Goal: Task Accomplishment & Management: Use online tool/utility

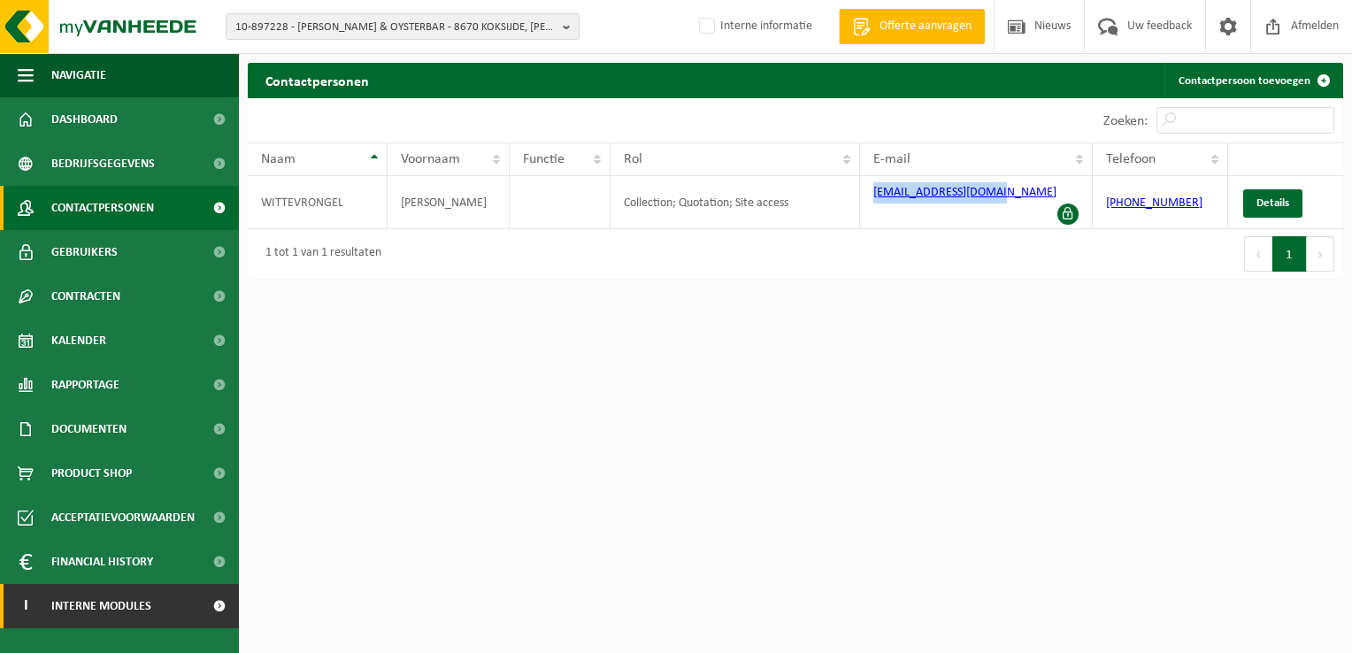
click at [88, 609] on span "Interne modules" at bounding box center [101, 606] width 100 height 44
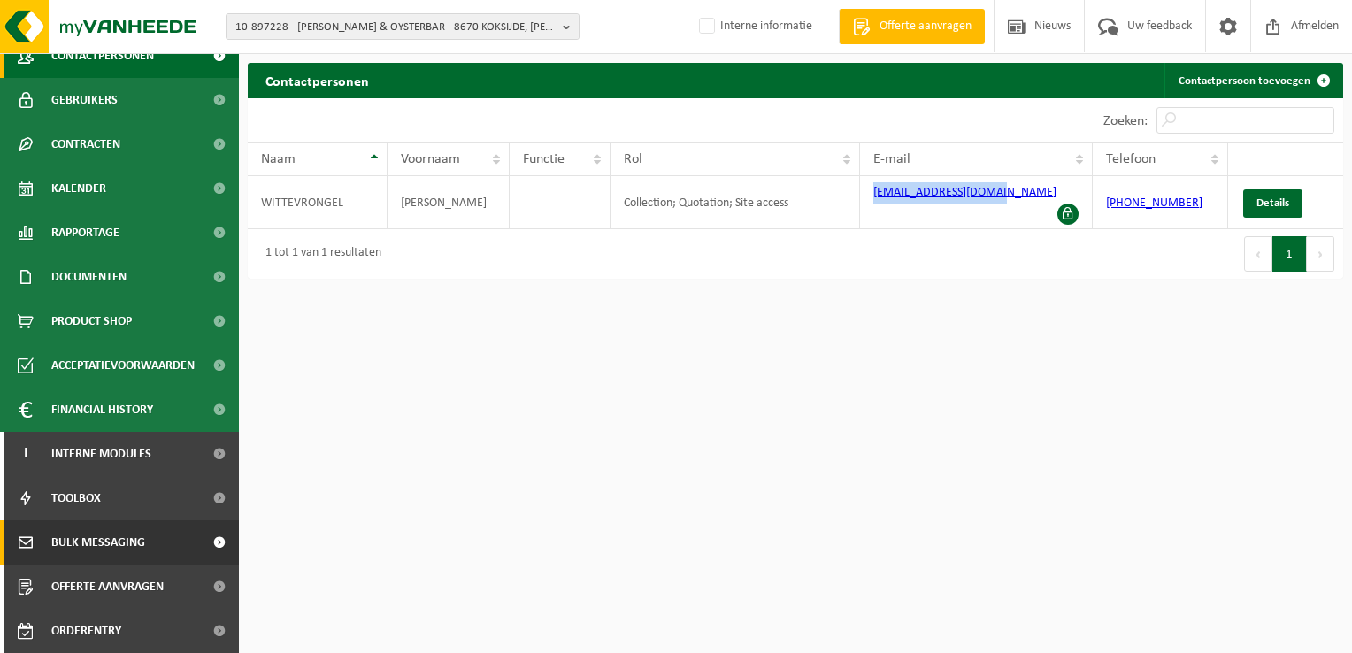
click at [124, 546] on span "Bulk Messaging" at bounding box center [98, 542] width 94 height 44
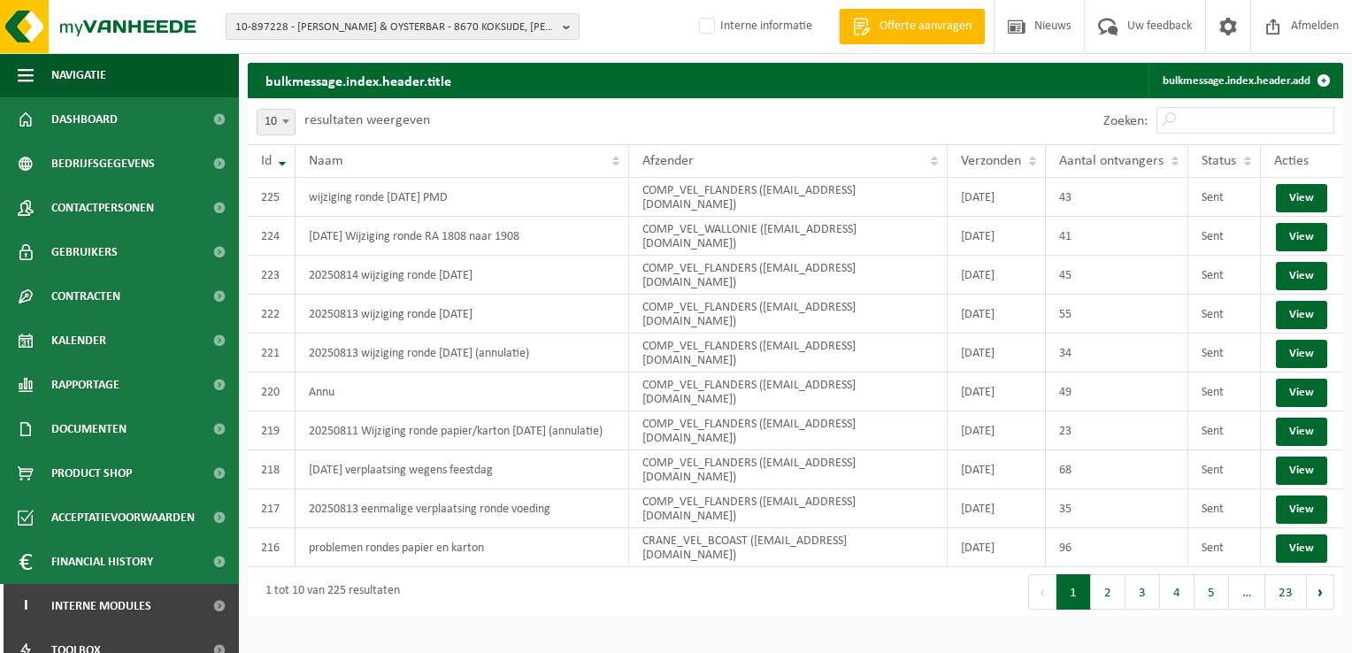
click at [457, 36] on span "10-897228 - [PERSON_NAME] & OYSTERBAR - 8670 KOKSIJDE, [PERSON_NAME] 2" at bounding box center [395, 27] width 320 height 27
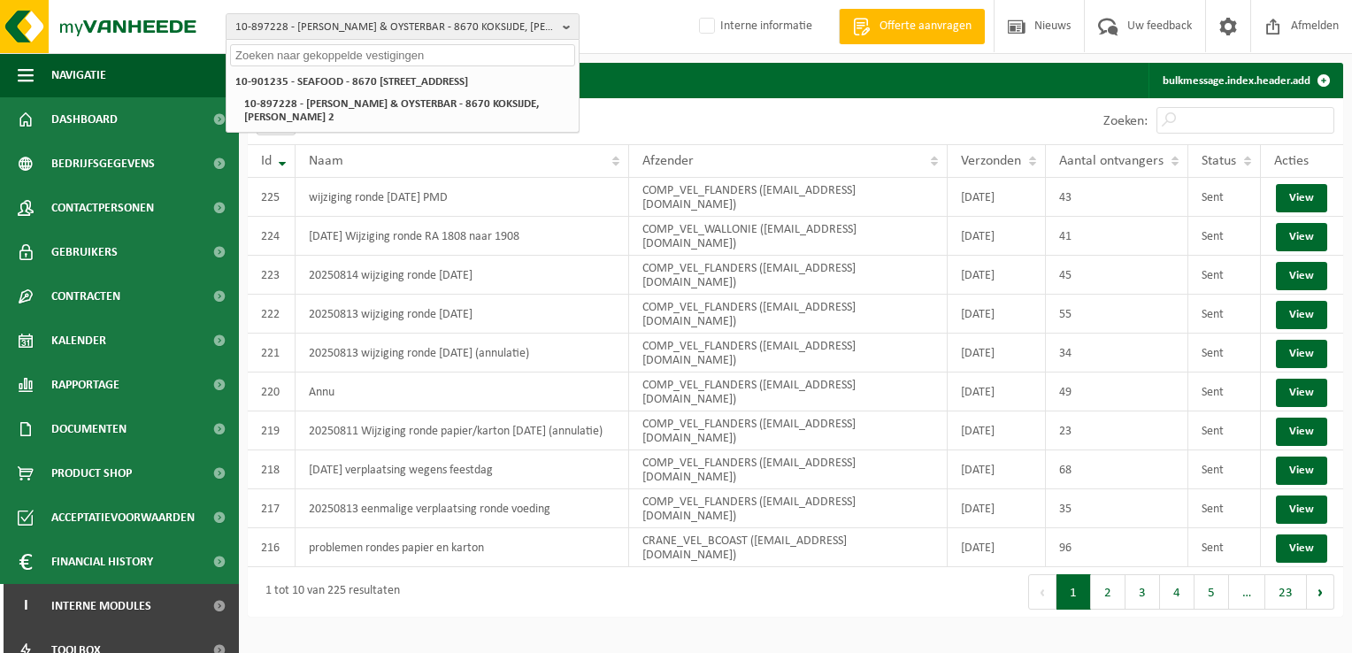
click at [767, 111] on div "10 25 50 100 10 resultaten weergeven" at bounding box center [522, 121] width 548 height 46
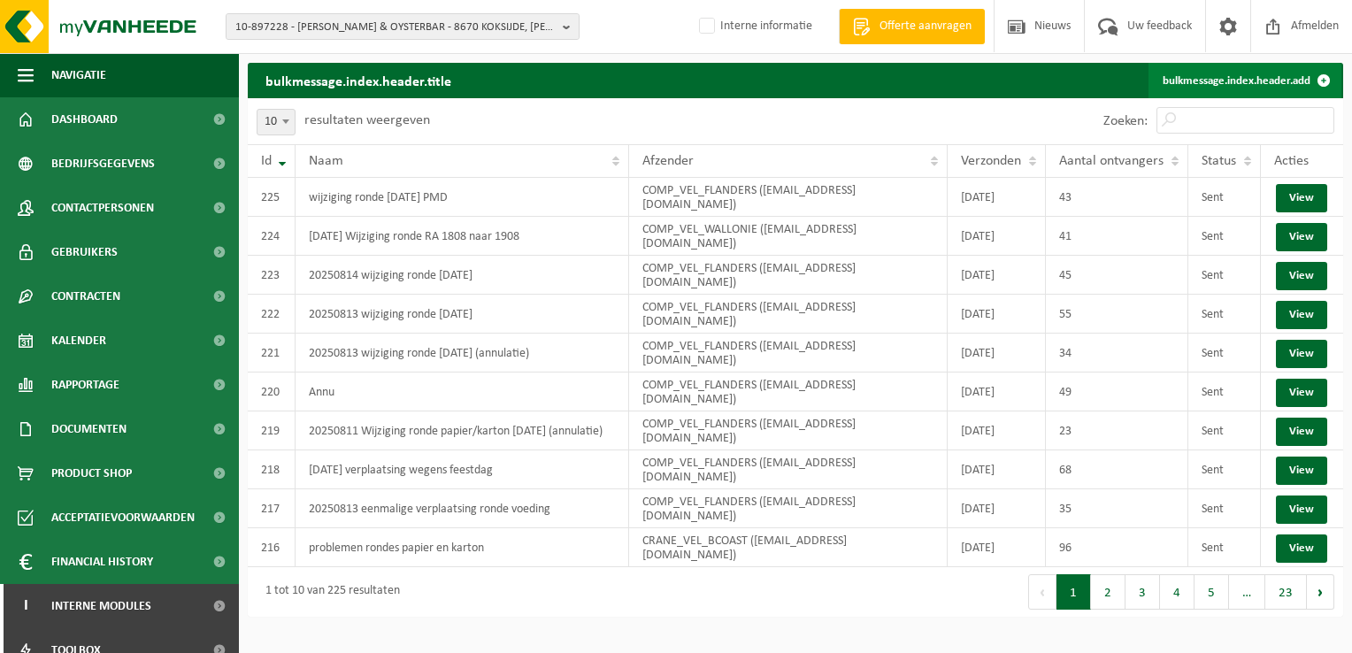
click at [1248, 82] on link "bulkmessage.index.header.add" at bounding box center [1245, 80] width 193 height 35
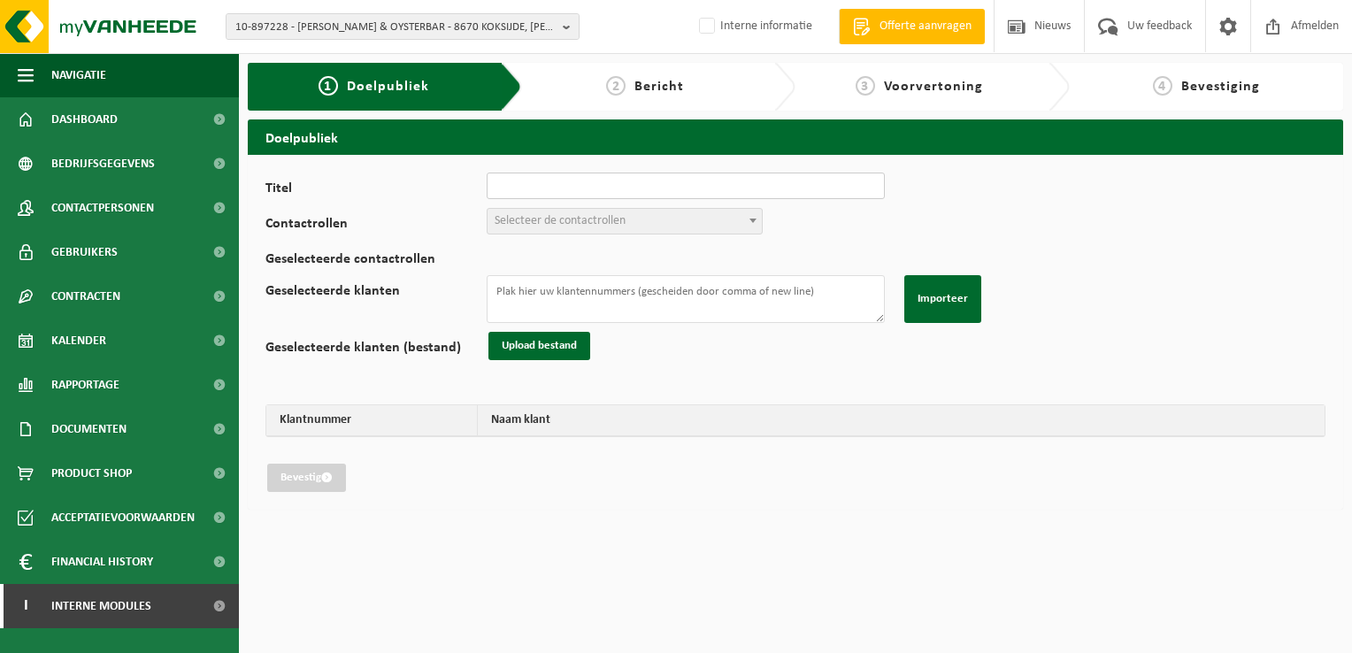
click at [618, 194] on input "Titel" at bounding box center [686, 186] width 398 height 27
type input "20250818 Wijziging ronde p&k 18/08/2025"
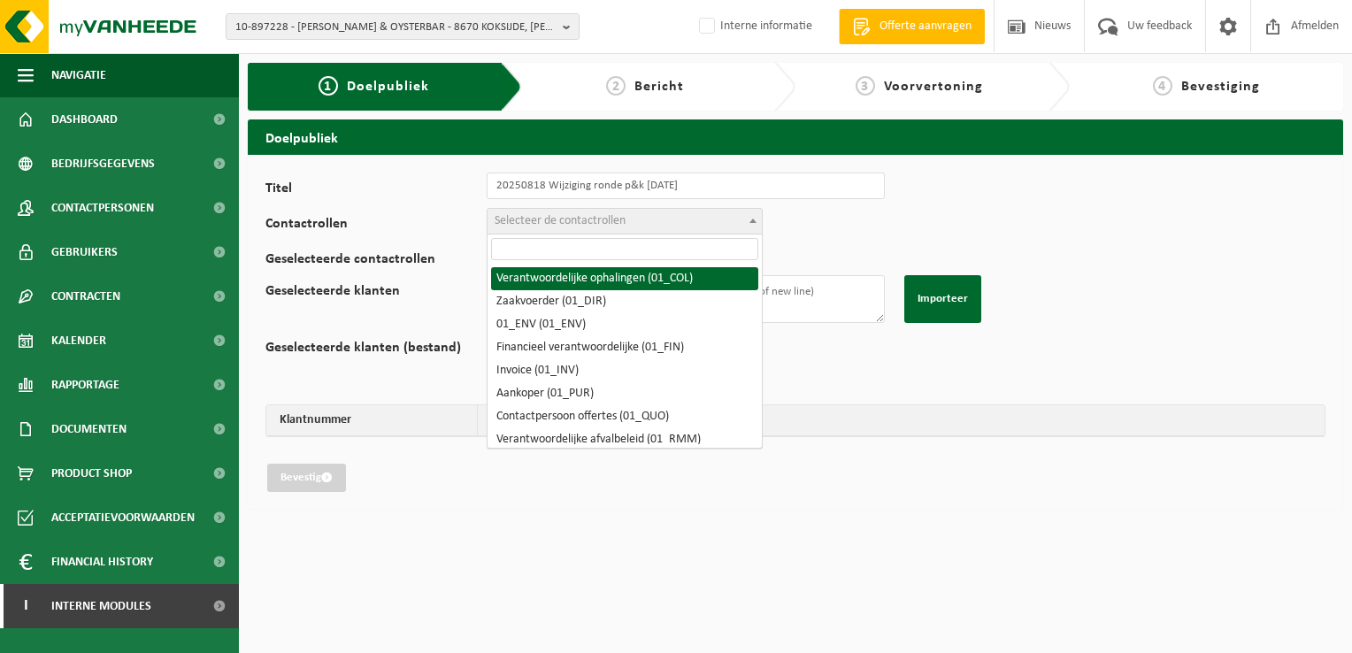
drag, startPoint x: 616, startPoint y: 220, endPoint x: 621, endPoint y: 229, distance: 10.3
click at [616, 220] on span "Selecteer de contactrollen" at bounding box center [560, 220] width 131 height 13
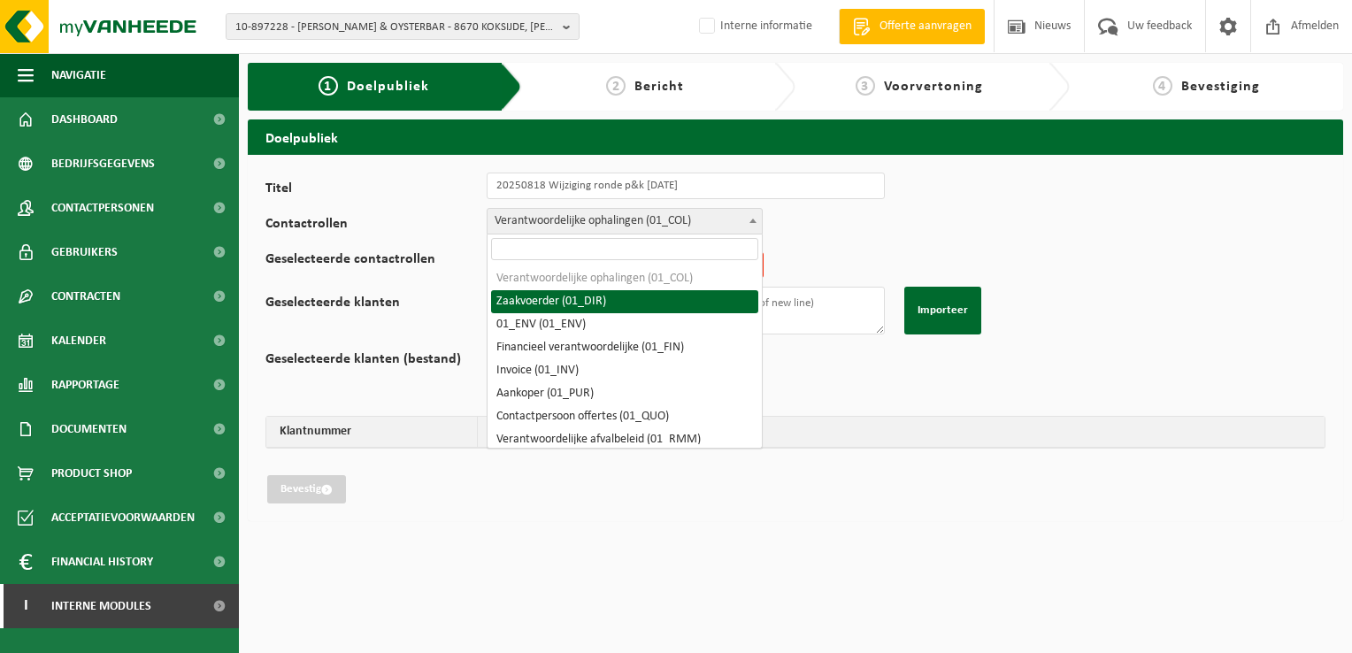
click at [609, 222] on span "Verantwoordelijke ophalingen (01_COL)" at bounding box center [625, 221] width 274 height 25
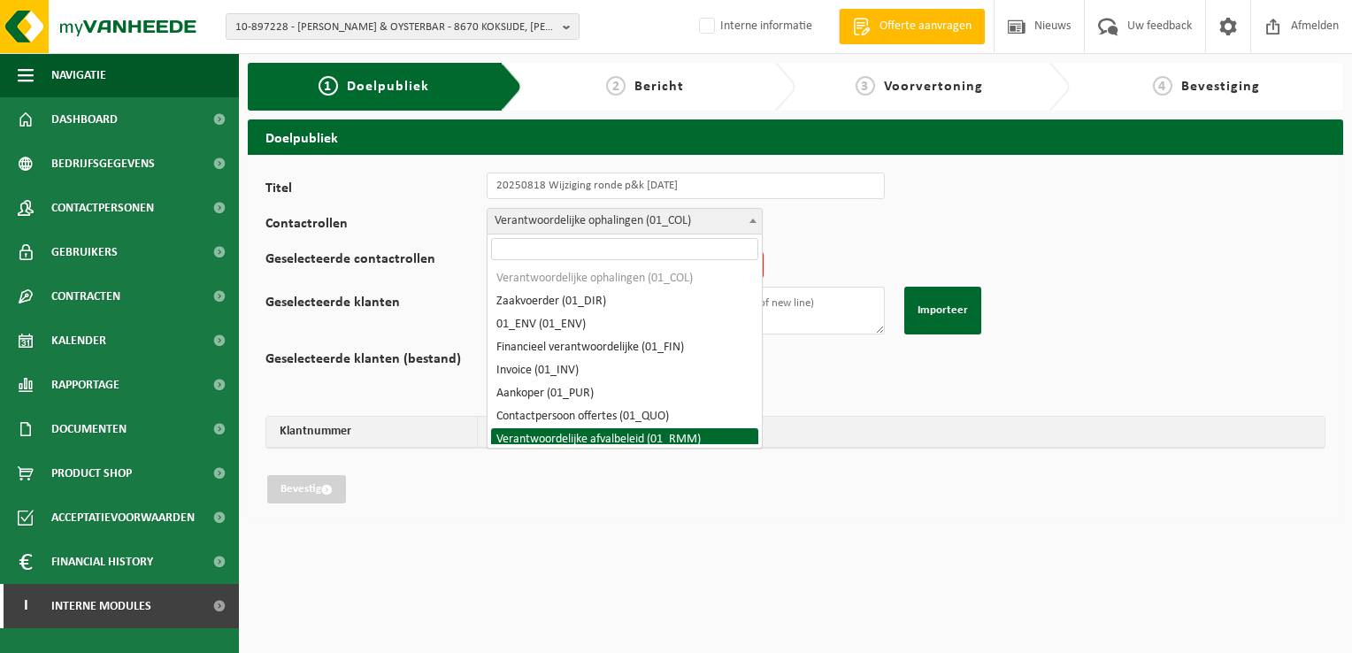
select select "01_RMM"
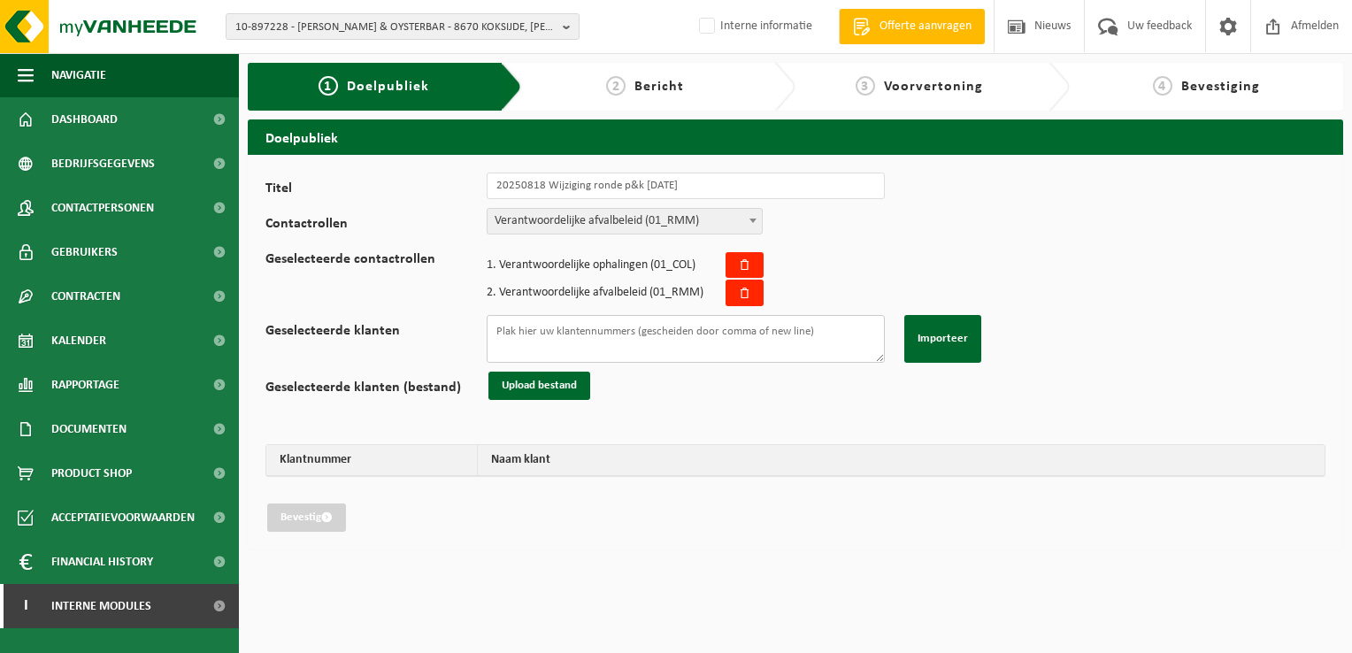
click at [559, 335] on textarea "Geselecteerde klanten" at bounding box center [686, 339] width 398 height 48
paste textarea "01-101530 01-052253 01-002336 01-084642 01-081736 02-010210 01-091768 02-012700…"
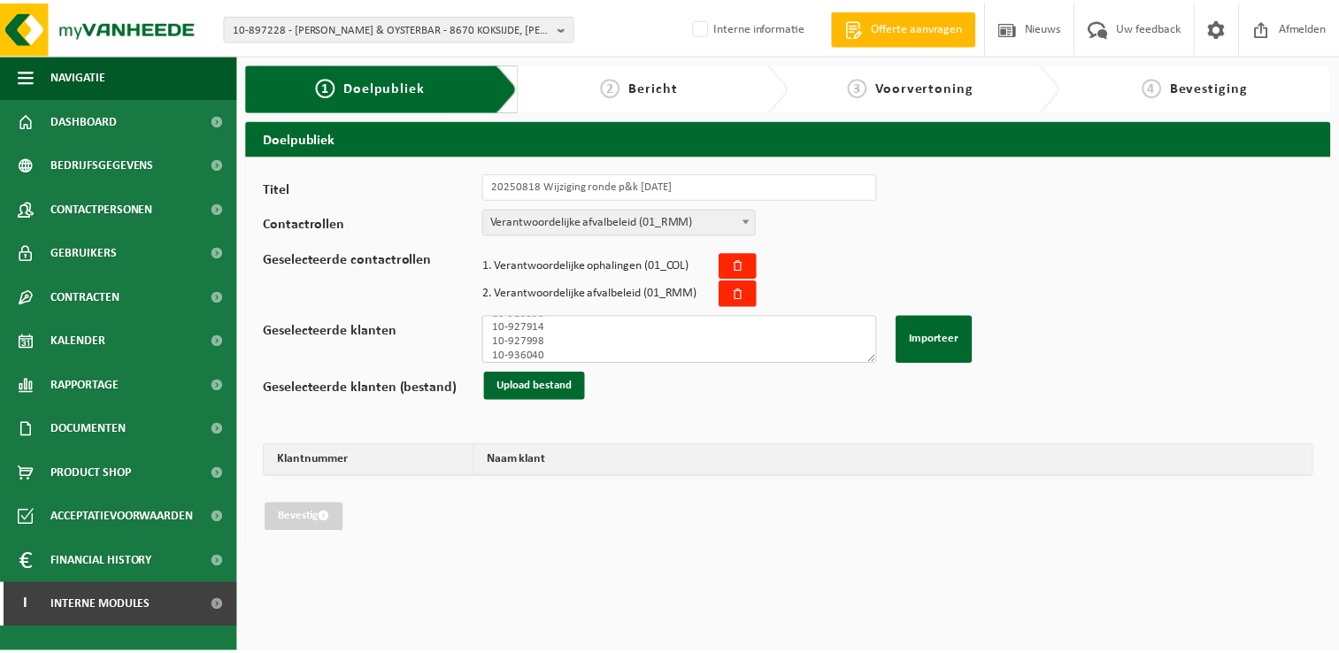
scroll to position [497, 0]
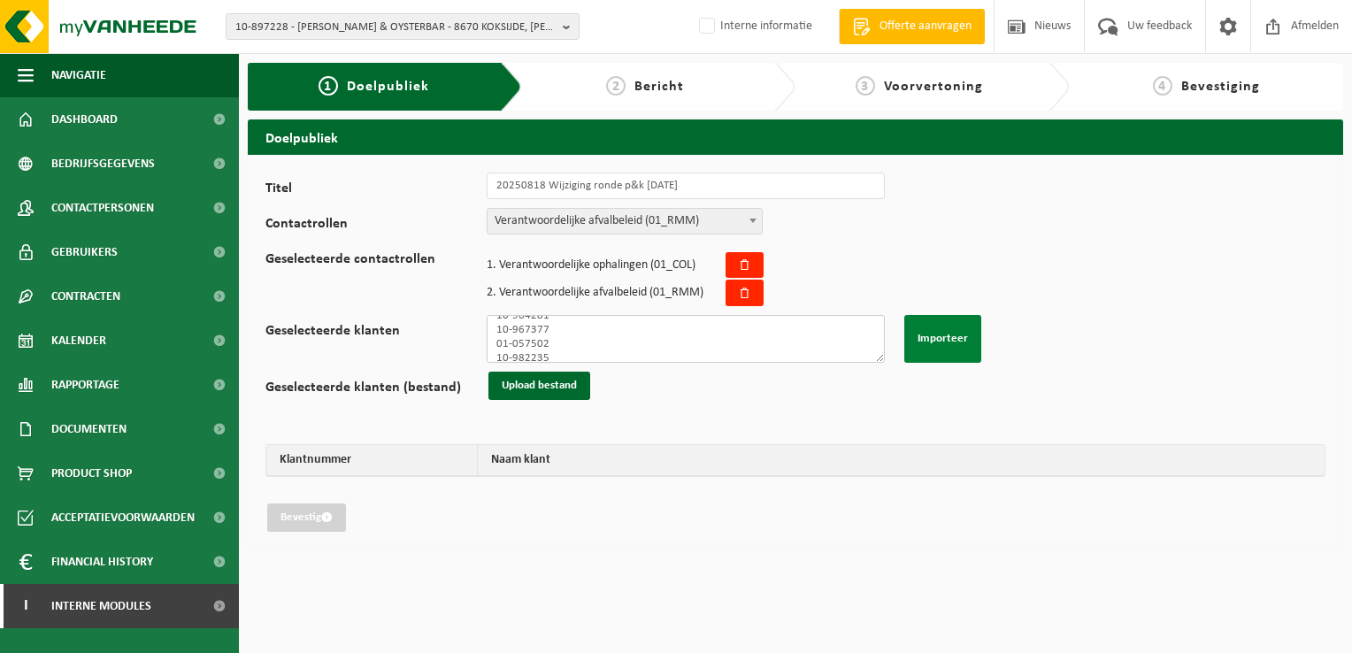
type textarea "01-101530 01-052253 01-002336 01-084642 01-081736 02-010210 01-091768 02-012700…"
click at [941, 335] on button "Importeer" at bounding box center [942, 339] width 77 height 48
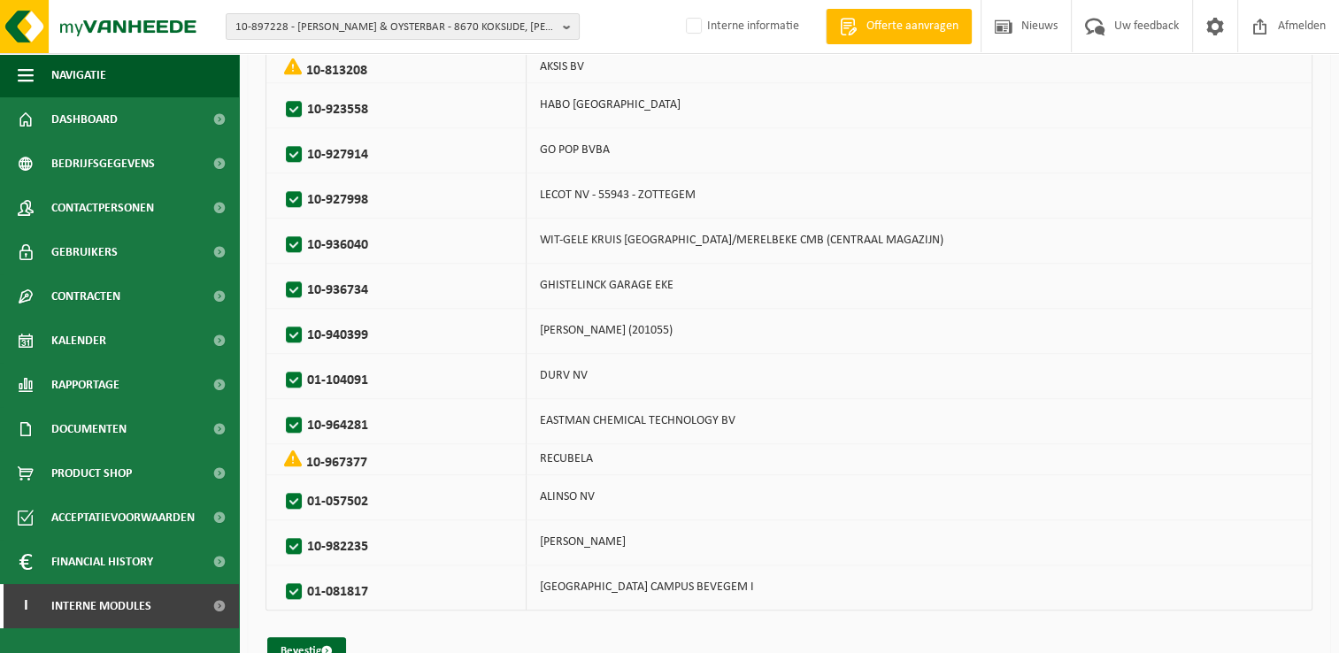
scroll to position [1577, 0]
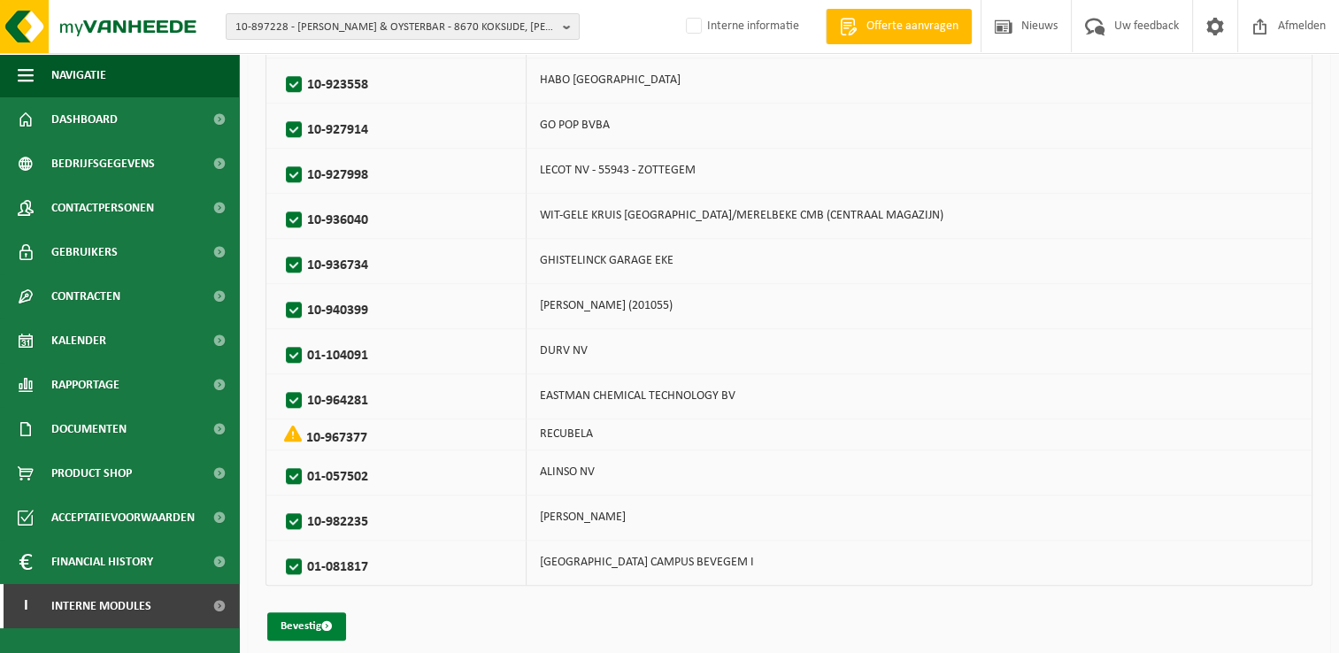
click at [303, 614] on button "Bevestig" at bounding box center [306, 626] width 79 height 28
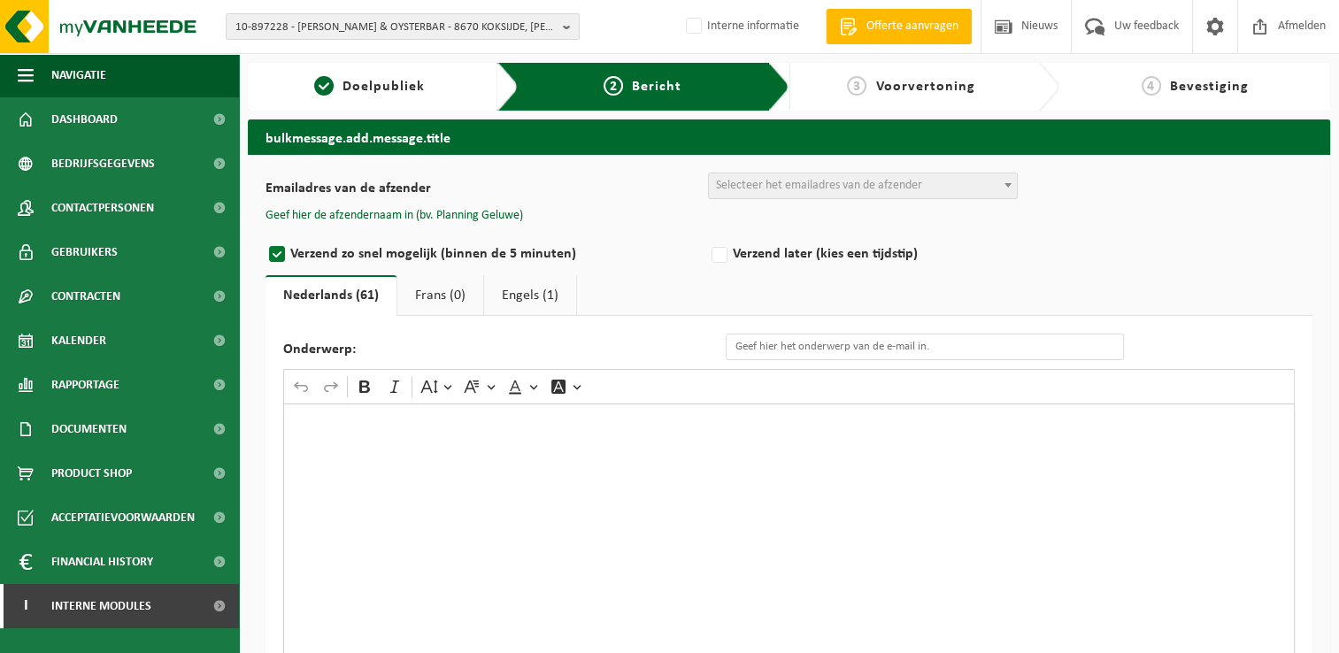
click at [853, 179] on span "Selecteer het emailadres van de afzender" at bounding box center [819, 185] width 206 height 13
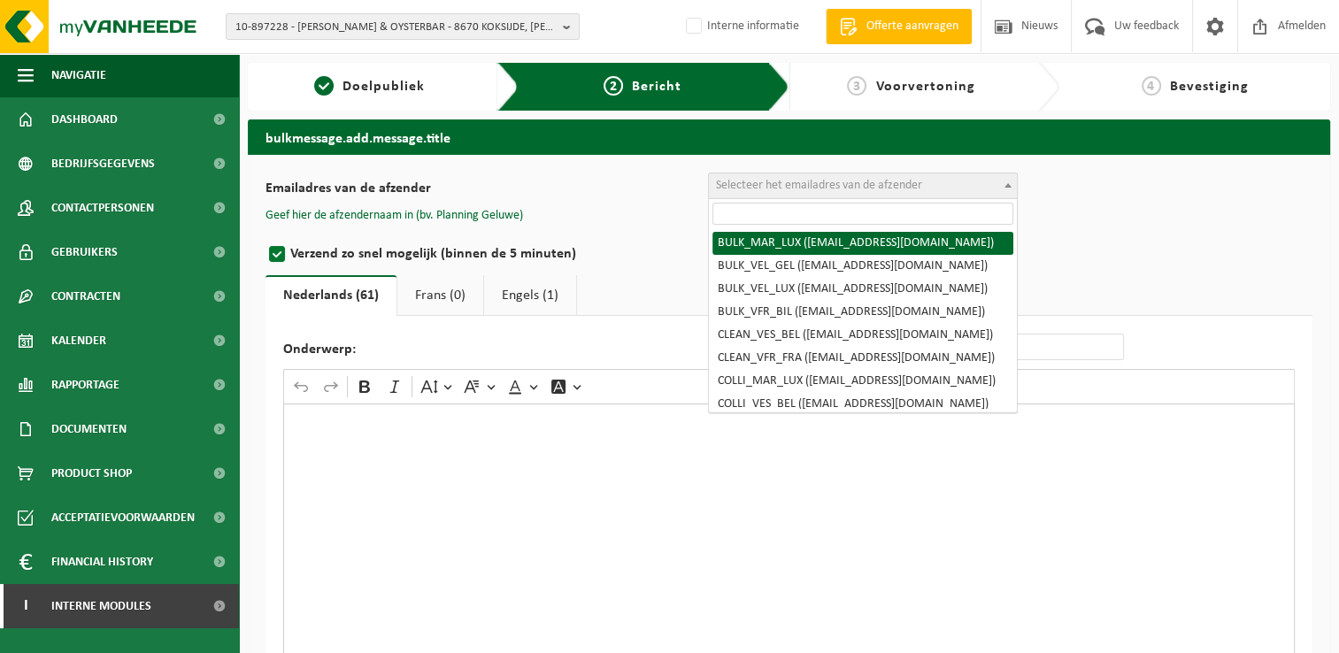
click at [846, 207] on input "search" at bounding box center [862, 214] width 301 height 22
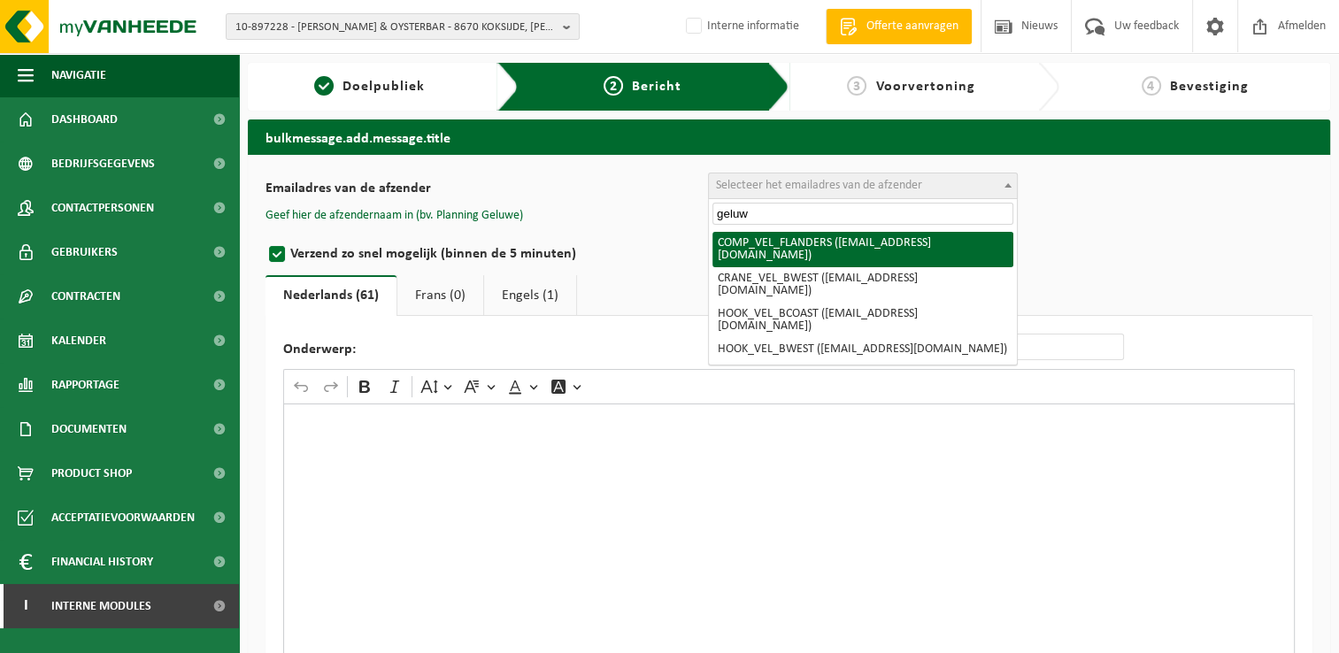
type input "geluw"
select select "COMP_VEL_FLANDERS"
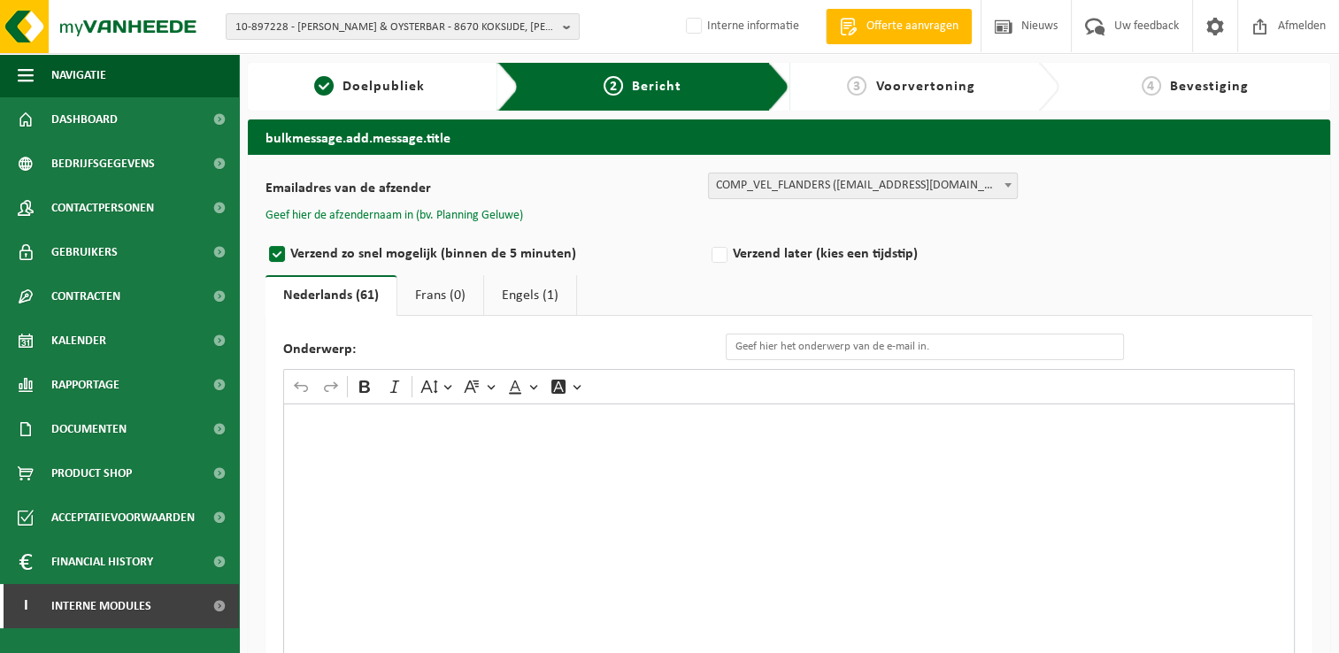
click at [467, 213] on button "Geef hier de afzendernaam in (bv. Planning Geluwe)" at bounding box center [393, 216] width 257 height 16
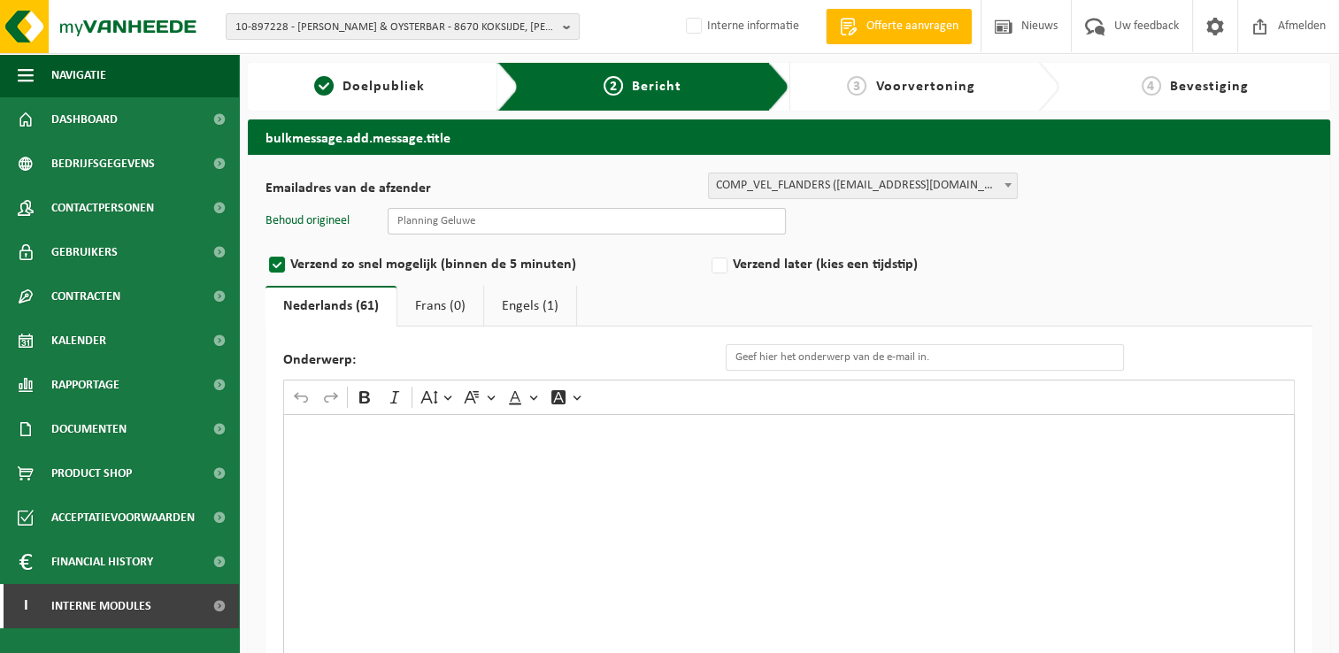
click at [522, 232] on input "text" at bounding box center [587, 221] width 398 height 27
type input "Planning Geluwe"
drag, startPoint x: 846, startPoint y: 357, endPoint x: 824, endPoint y: 357, distance: 22.1
click at [824, 357] on input "Annulatie ophaling PMD maandag 11/08/2025" at bounding box center [925, 357] width 398 height 27
click at [945, 354] on input "Annulatie ophaling papier/karton maandag 11/08/2025" at bounding box center [925, 357] width 398 height 27
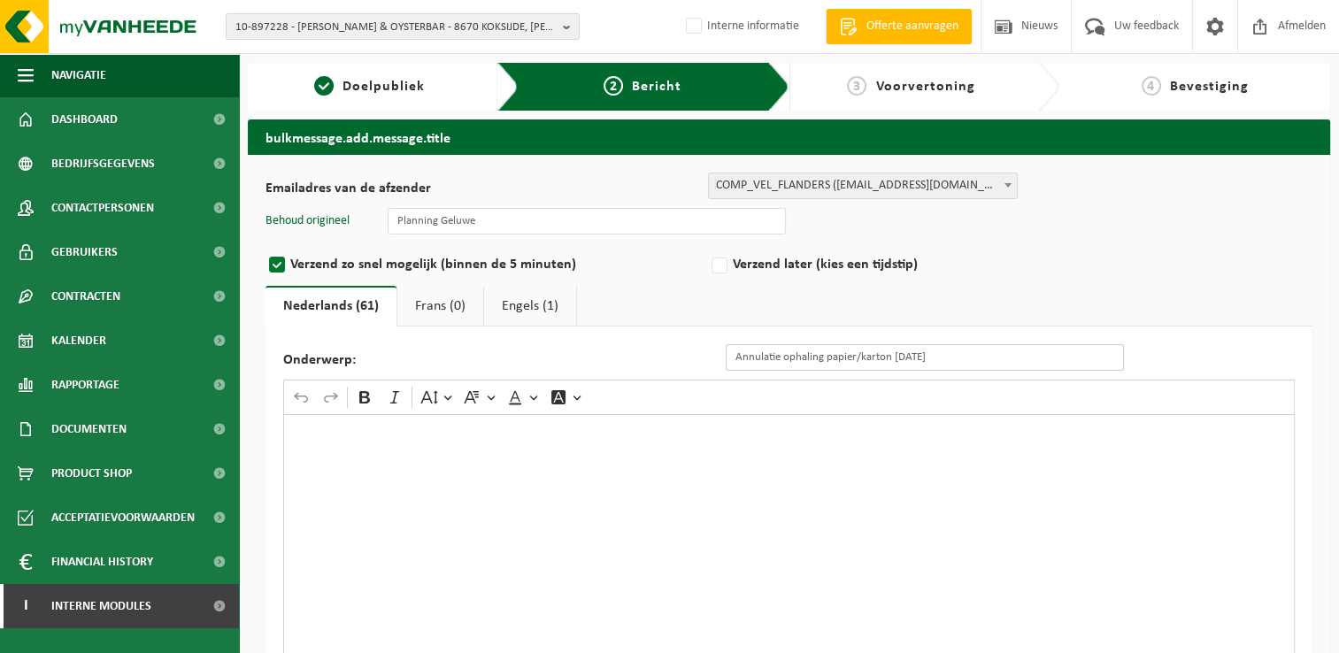
click at [945, 354] on input "Annulatie ophaling papier/karton maandag 11/08/2025" at bounding box center [925, 357] width 398 height 27
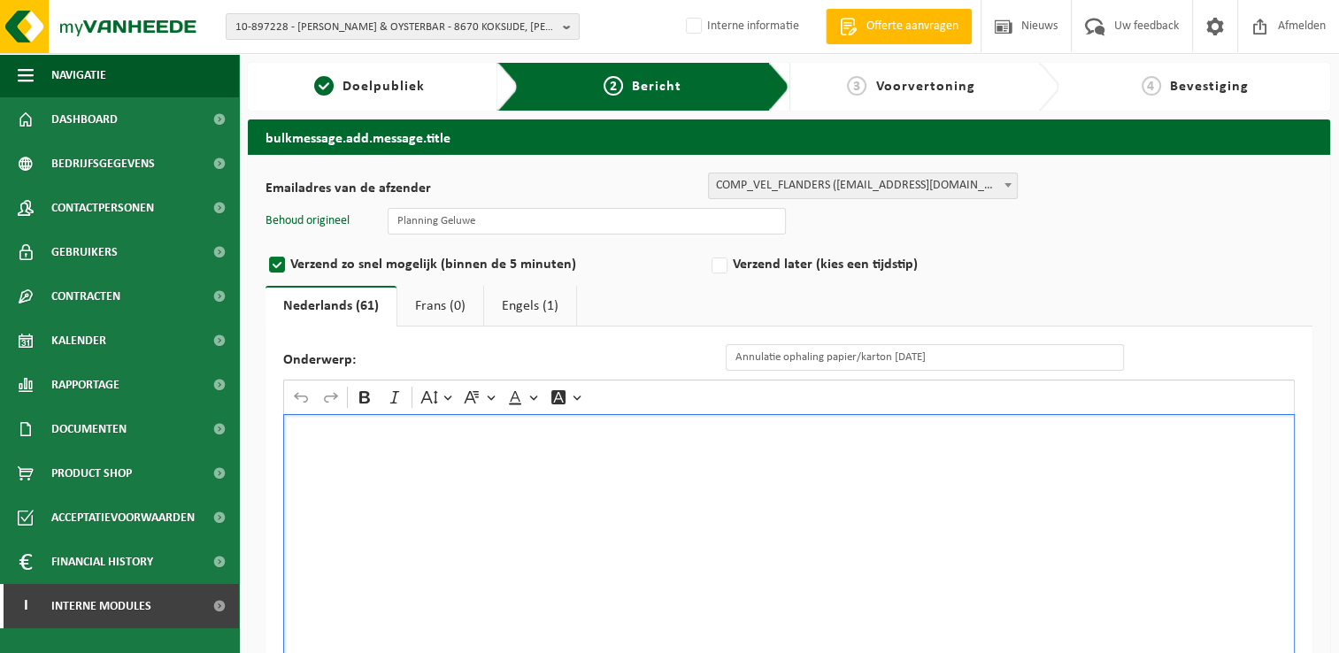
click at [967, 426] on p "Rich Text Editor. Editing area: main. Press Alt+0 for help." at bounding box center [789, 432] width 993 height 12
click at [1033, 346] on input "Annulatie ophaling papier/karton maandag 18/08/2025" at bounding box center [925, 357] width 398 height 27
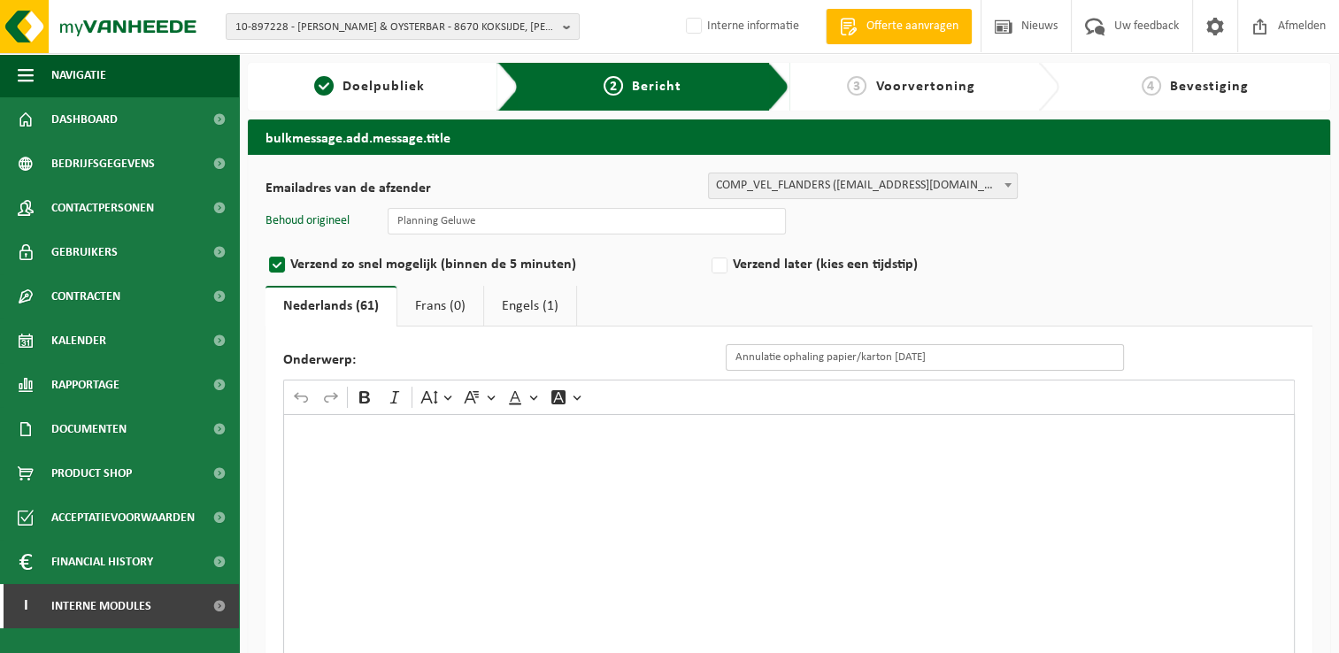
drag, startPoint x: 1041, startPoint y: 357, endPoint x: 685, endPoint y: 367, distance: 355.8
click at [685, 367] on div "Onderwerp: Annulatie ophaling papier/karton maandag 18/08/2025" at bounding box center [712, 357] width 858 height 27
paste input "Eenmalige wijziging van de ledigingsdag van uw ..."
click at [963, 356] on input "Eenmalige wijziging van de ledigingsdag van uw ..." at bounding box center [925, 357] width 398 height 27
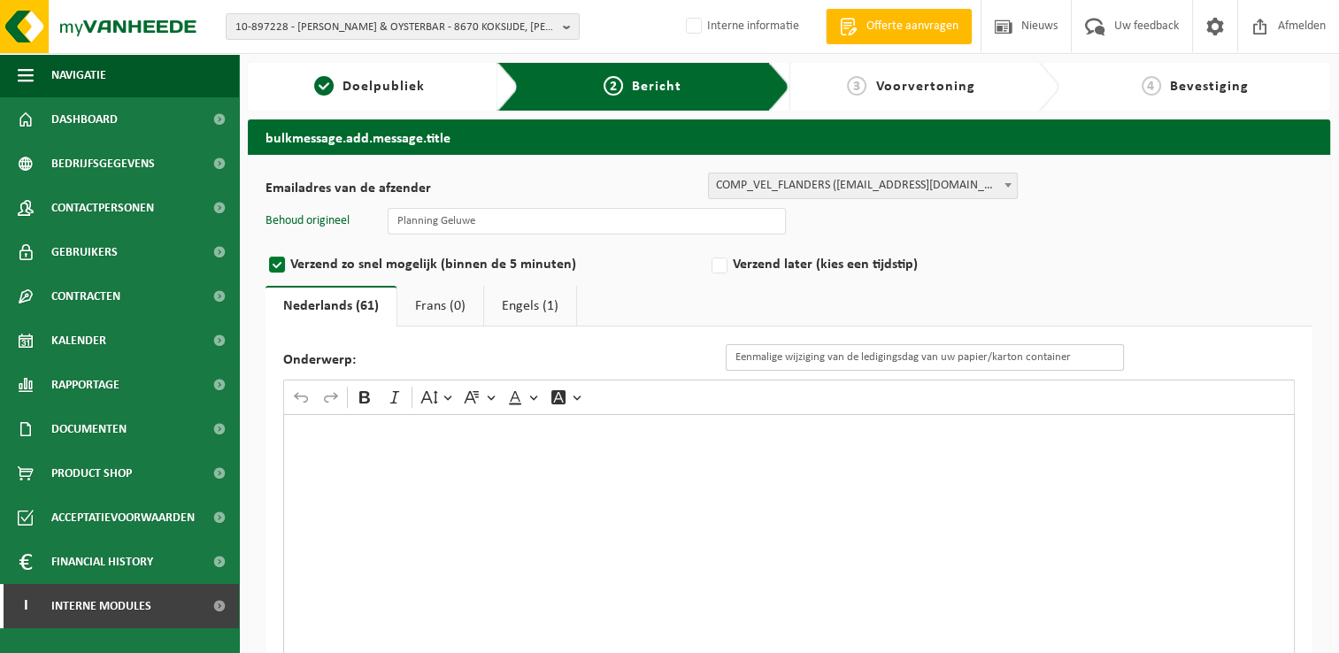
drag, startPoint x: 825, startPoint y: 359, endPoint x: 787, endPoint y: 357, distance: 38.1
click at [787, 357] on input "Eenmalige wijziging van de ledigingsdag van uw papier/karton container" at bounding box center [925, 357] width 398 height 27
type input "Eenmalige annulatie van de ledigingsdag van uw papier/karton container"
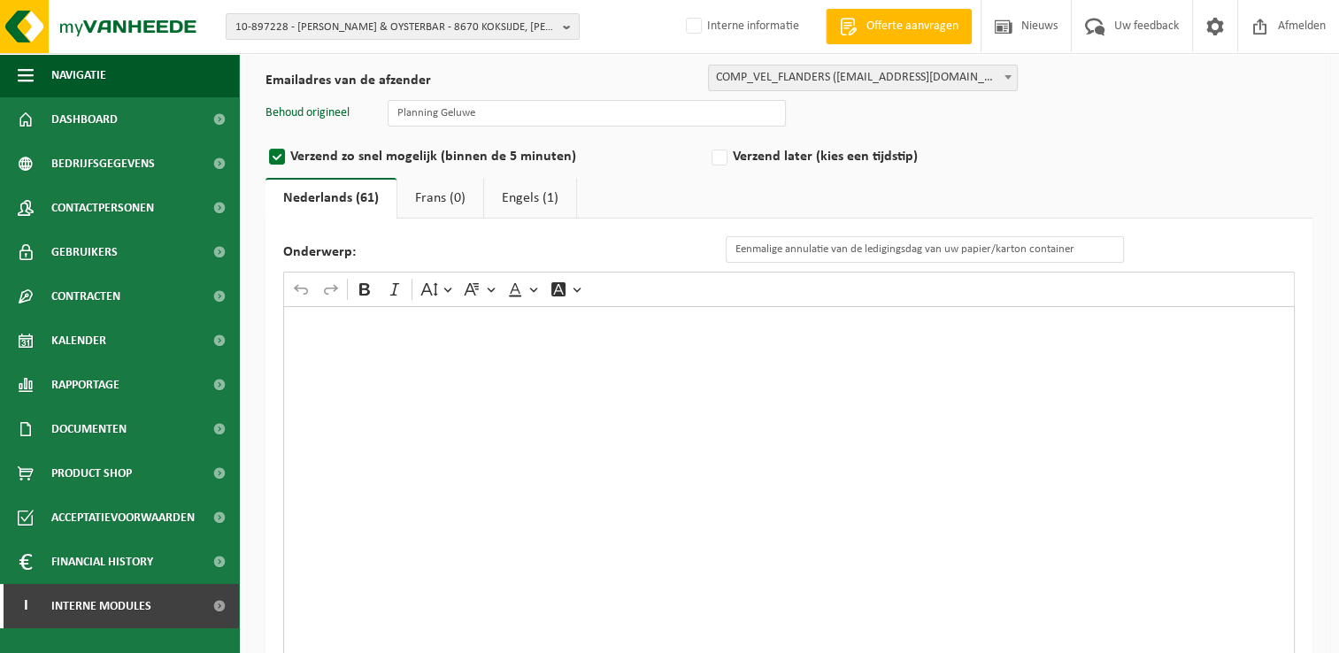
scroll to position [177, 0]
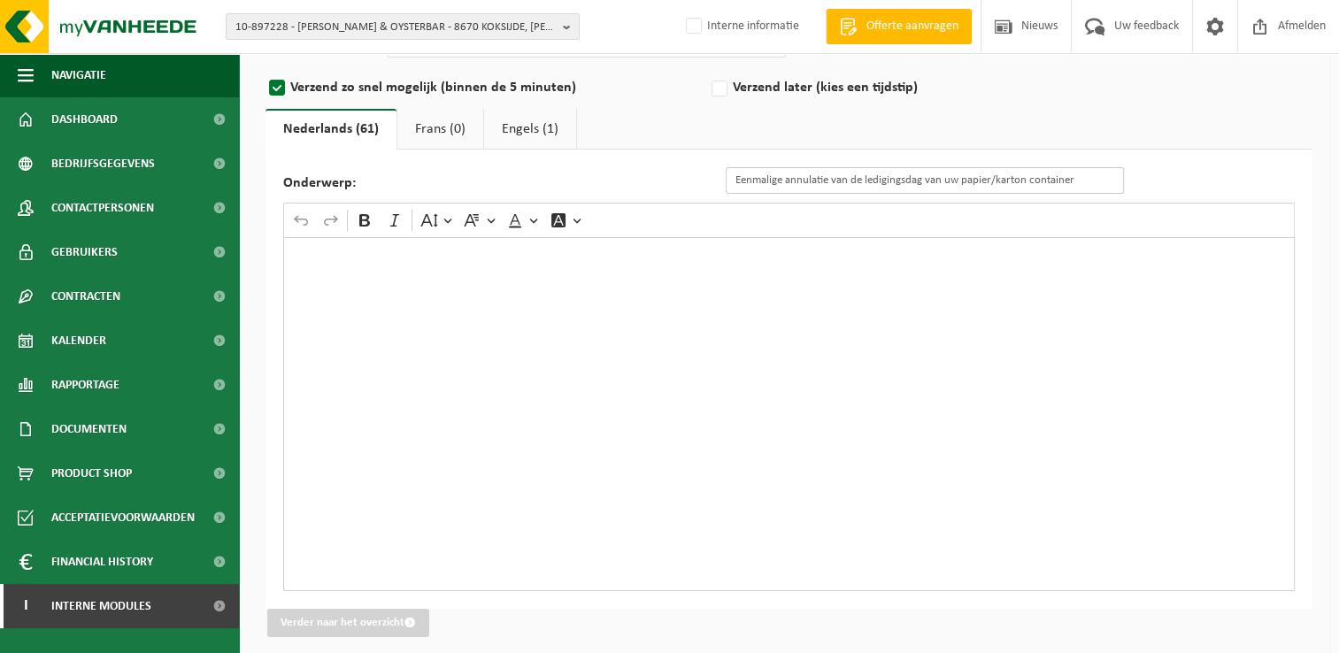
click at [801, 175] on input "Eenmalige annulatie van de ledigingsdag van uw papier/karton container" at bounding box center [925, 180] width 398 height 27
click at [791, 273] on div "Rich Text Editor. Editing area: main. Press Alt+0 for help." at bounding box center [788, 414] width 1011 height 354
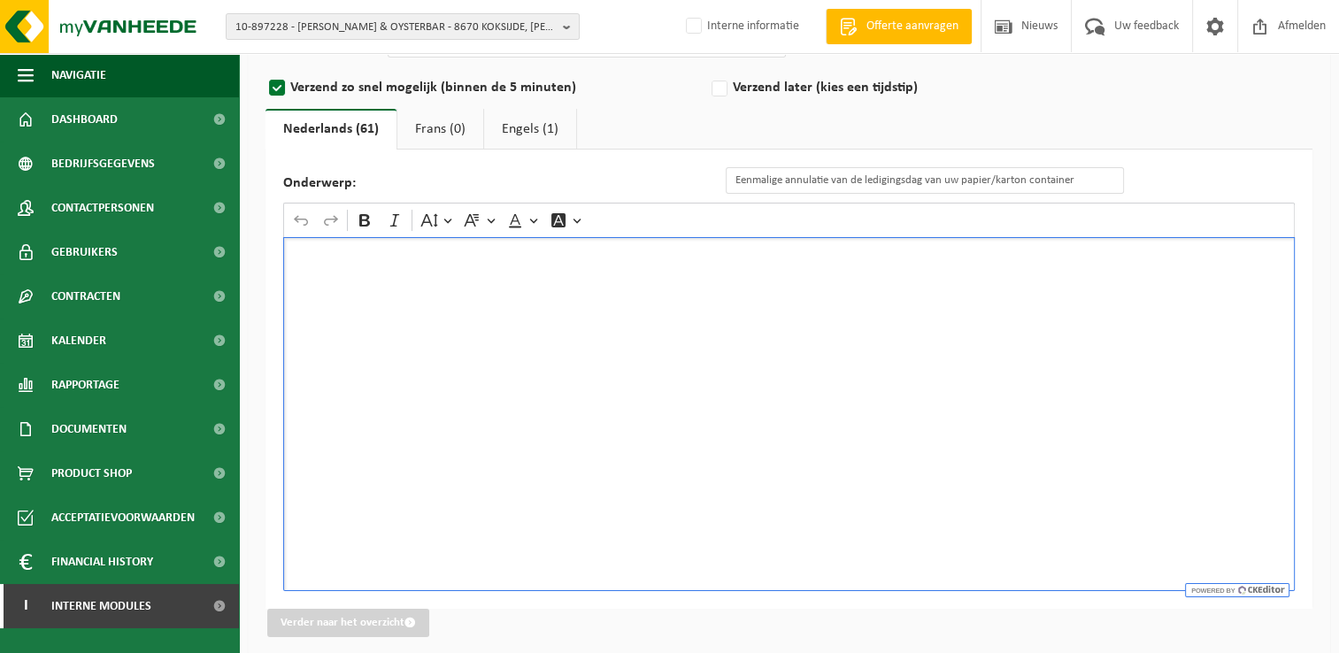
click at [485, 275] on div "Rich Text Editor. Editing area: main. Press Alt+0 for help." at bounding box center [788, 414] width 1011 height 354
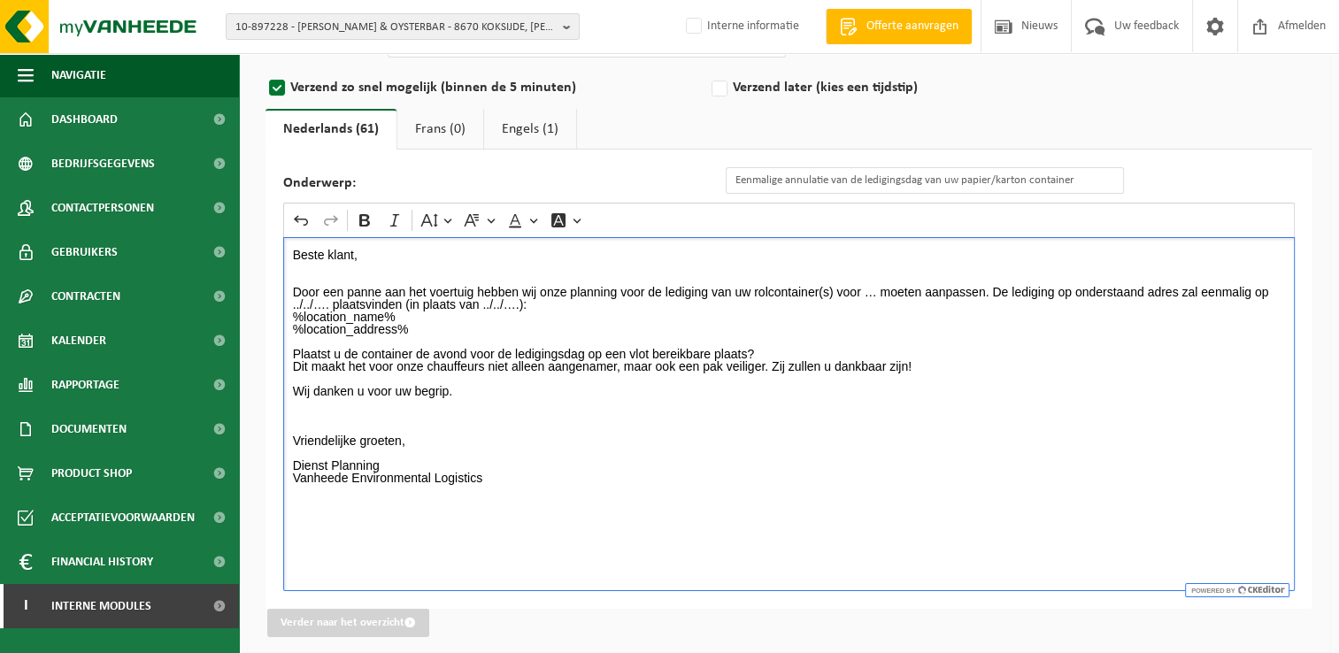
click at [870, 286] on p "Beste klant, Door een panne aan het voertuig hebben wij onze planning voor de l…" at bounding box center [789, 373] width 993 height 248
drag, startPoint x: 347, startPoint y: 302, endPoint x: 471, endPoint y: 307, distance: 124.0
click at [471, 307] on p "Beste klant, Door een panne aan het voertuig hebben wij onze planning voor de l…" at bounding box center [789, 373] width 993 height 248
drag, startPoint x: 740, startPoint y: 303, endPoint x: 772, endPoint y: 303, distance: 31.9
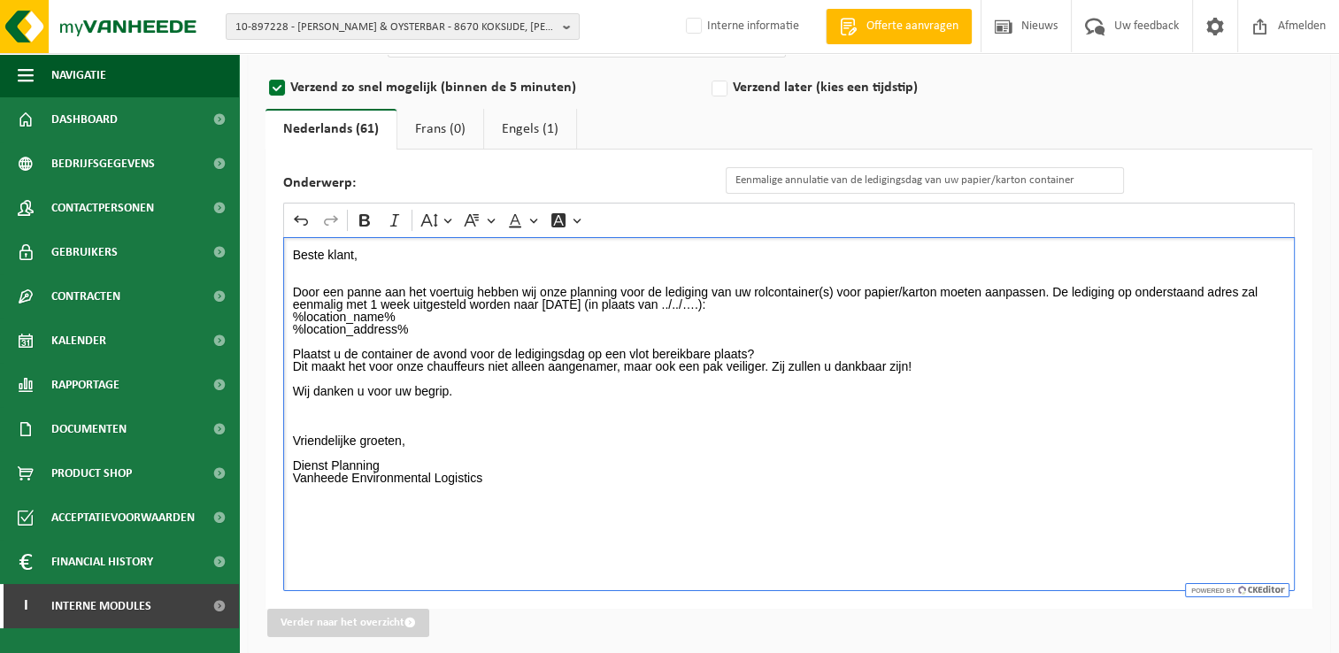
click at [772, 303] on p "Beste klant, Door een panne aan het voertuig hebben wij onze planning voor de l…" at bounding box center [789, 373] width 993 height 248
click at [915, 311] on p "Beste klant, Door een panne aan het voertuig hebben wij onze planning voor de l…" at bounding box center [789, 373] width 993 height 248
click at [899, 306] on p "Beste klant, Door een panne aan het voertuig hebben wij onze planning voor de l…" at bounding box center [789, 373] width 993 height 248
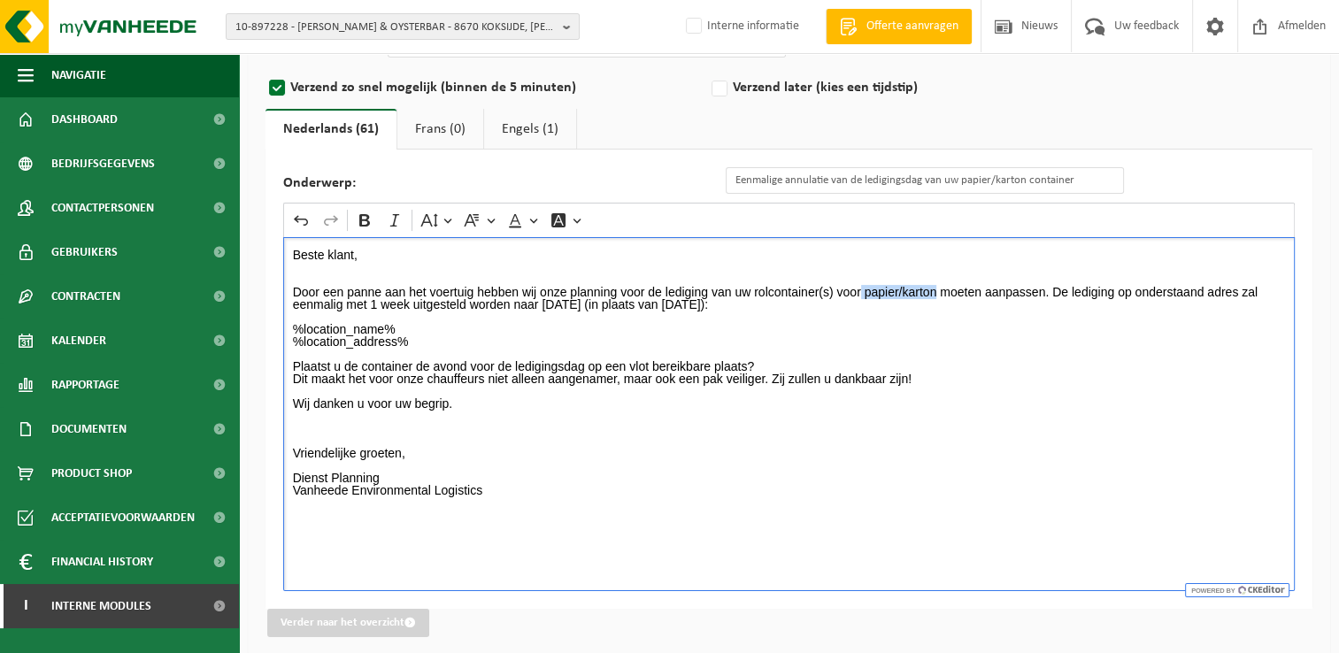
drag, startPoint x: 861, startPoint y: 290, endPoint x: 938, endPoint y: 288, distance: 77.0
click at [938, 288] on p "Beste klant, Door een panne aan het voertuig hebben wij onze planning voor de l…" at bounding box center [789, 280] width 993 height 62
drag, startPoint x: 542, startPoint y: 303, endPoint x: 657, endPoint y: 306, distance: 116.0
click at [657, 306] on p "Beste klant, Door een panne aan het voertuig hebben wij onze planning voor de l…" at bounding box center [789, 280] width 993 height 62
drag, startPoint x: 741, startPoint y: 306, endPoint x: 857, endPoint y: 297, distance: 116.3
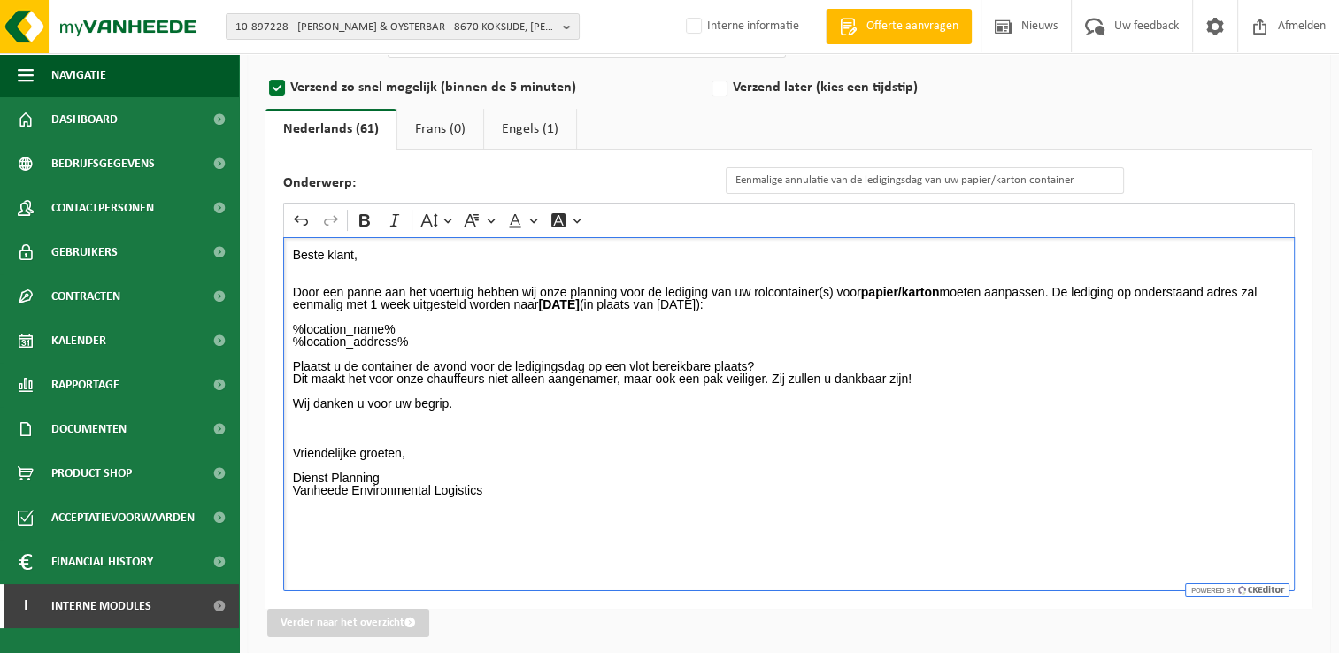
click at [857, 297] on p "Beste klant, Door een panne aan het voertuig hebben wij onze planning voor de l…" at bounding box center [789, 280] width 993 height 62
drag, startPoint x: 370, startPoint y: 303, endPoint x: 465, endPoint y: 306, distance: 95.6
click at [465, 306] on p "Beste klant, Door een panne aan het voertuig hebben wij onze planning voor de l…" at bounding box center [789, 280] width 993 height 62
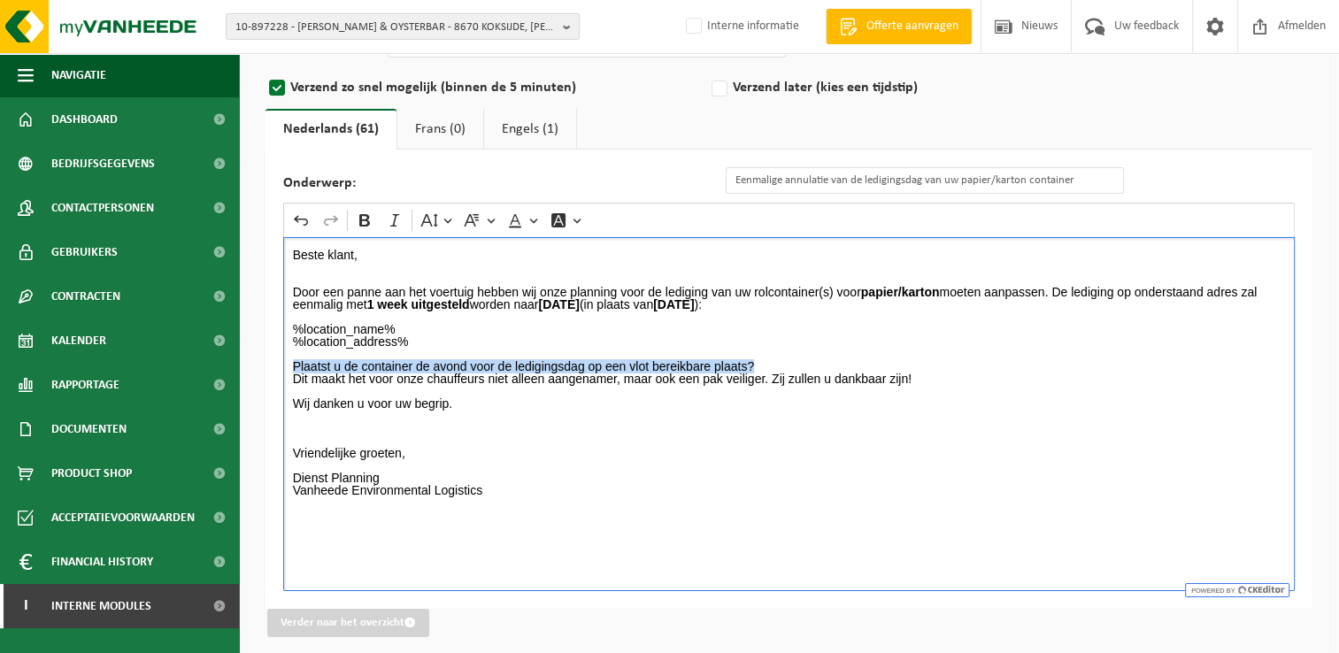
drag, startPoint x: 290, startPoint y: 366, endPoint x: 783, endPoint y: 364, distance: 492.9
click at [783, 364] on div "Beste klant, Door een panne aan het voertuig hebben wij onze planning voor de l…" at bounding box center [788, 414] width 1011 height 354
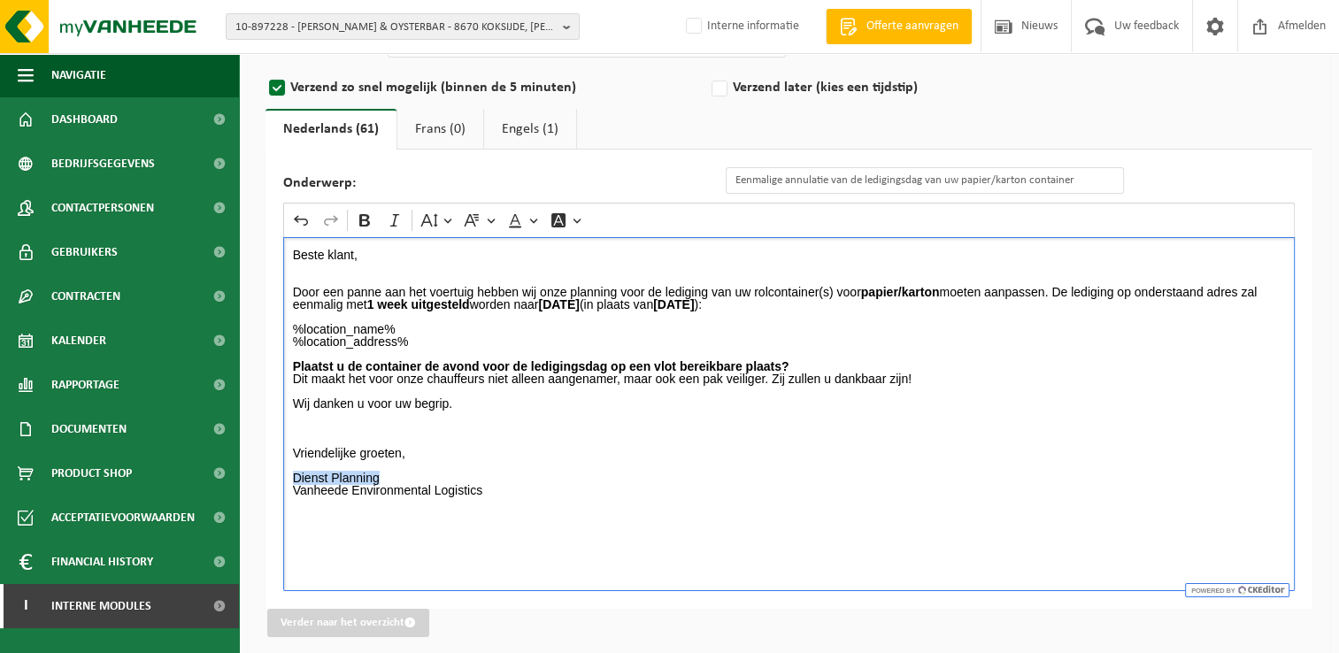
drag, startPoint x: 310, startPoint y: 476, endPoint x: 414, endPoint y: 473, distance: 104.4
click at [414, 473] on div "Beste klant, Door een panne aan het voertuig hebben wij onze planning voor de l…" at bounding box center [788, 414] width 1011 height 354
click at [453, 480] on p "%location_name% %location_address% Plaatst u de container de avond voor de ledi…" at bounding box center [789, 410] width 993 height 198
click at [511, 344] on p "%location_name% %location_address% Plaatst u de container de avond voor de ledi…" at bounding box center [789, 410] width 993 height 198
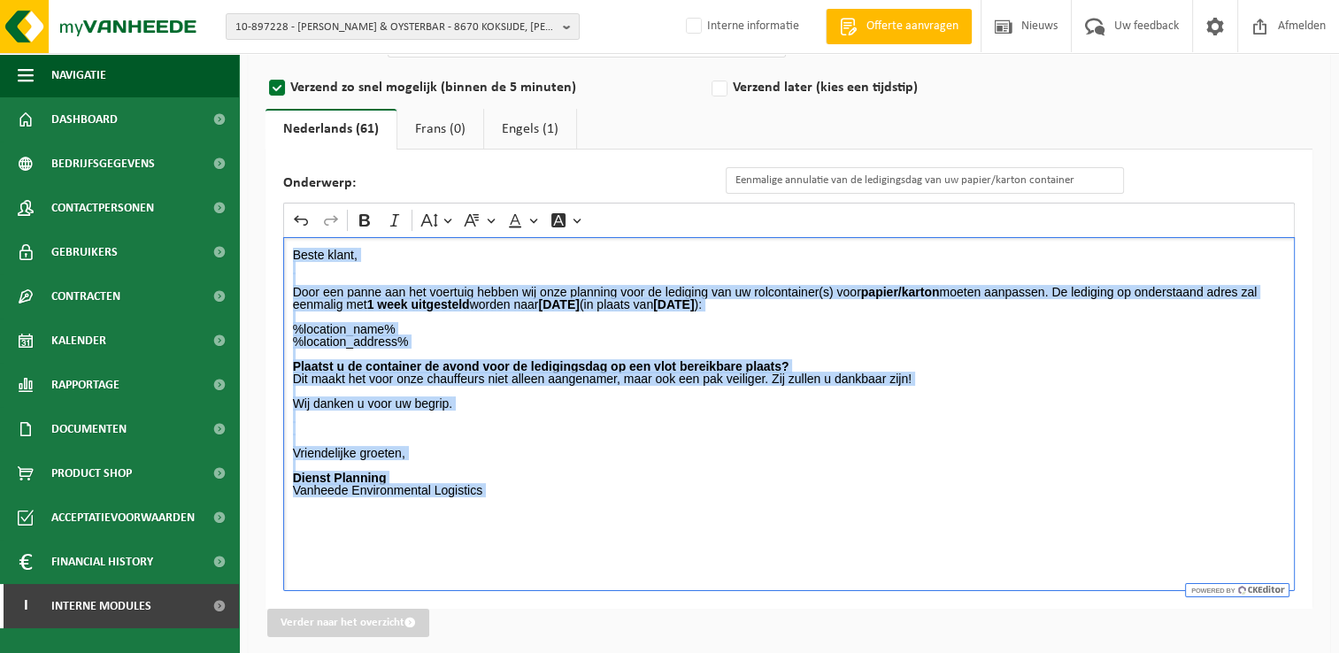
drag, startPoint x: 294, startPoint y: 254, endPoint x: 696, endPoint y: 543, distance: 495.8
click at [696, 543] on div "Beste klant, Door een panne aan het voertuig hebben wij onze planning voor de l…" at bounding box center [788, 414] width 1011 height 354
copy div "Beste klant, Door een panne aan het voertuig hebben wij onze planning voor de l…"
click at [531, 126] on link "Engels (1)" at bounding box center [530, 129] width 92 height 41
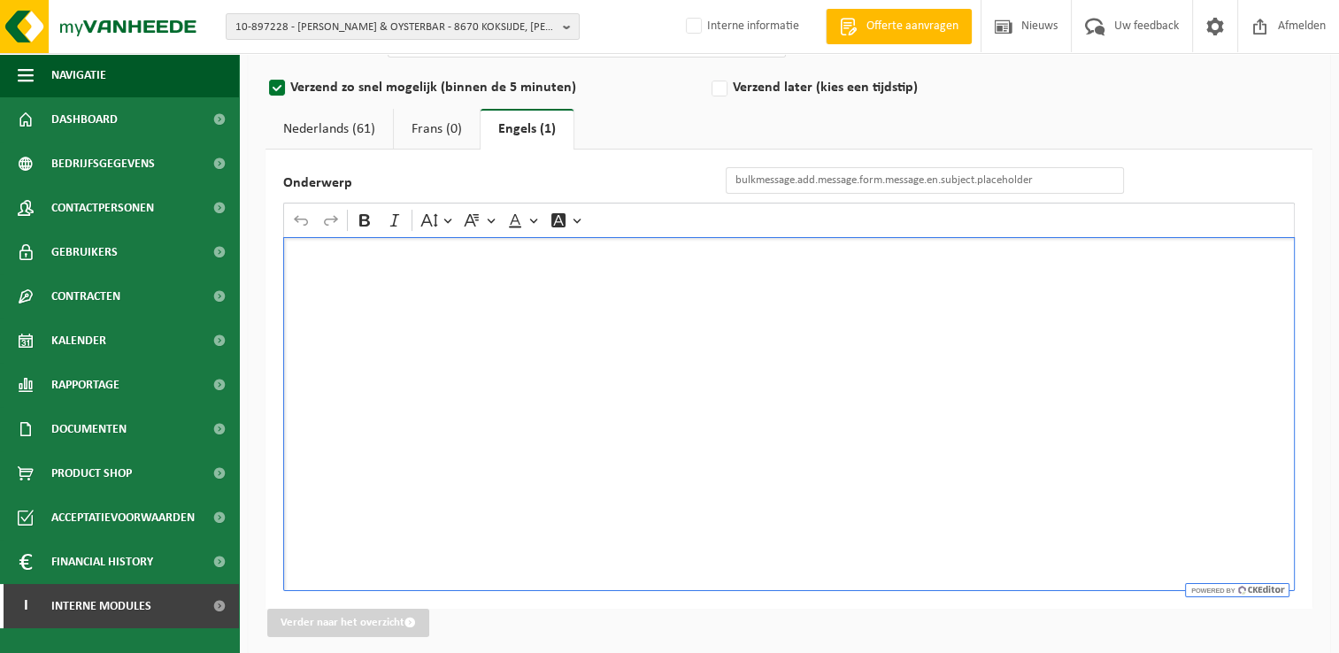
click at [471, 301] on div "Rich Text Editor. Editing area: main. Press Alt+0 for help." at bounding box center [788, 414] width 1011 height 354
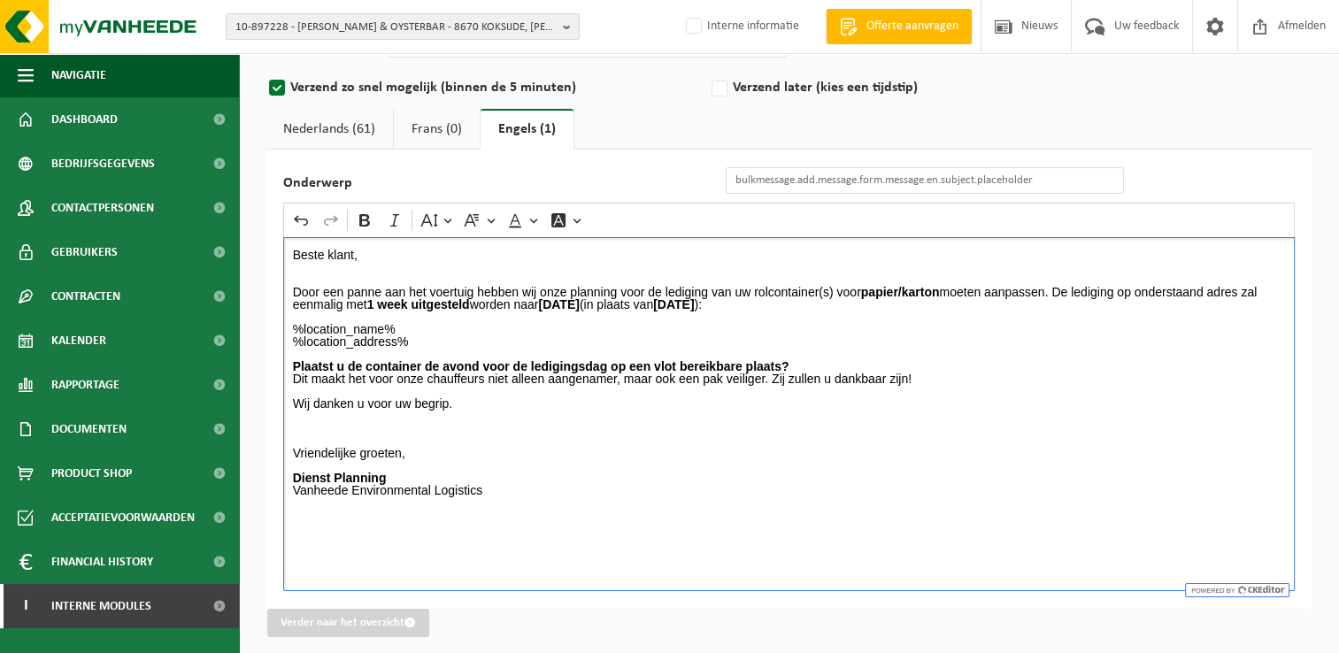
click at [332, 135] on link "Nederlands (61)" at bounding box center [328, 129] width 127 height 41
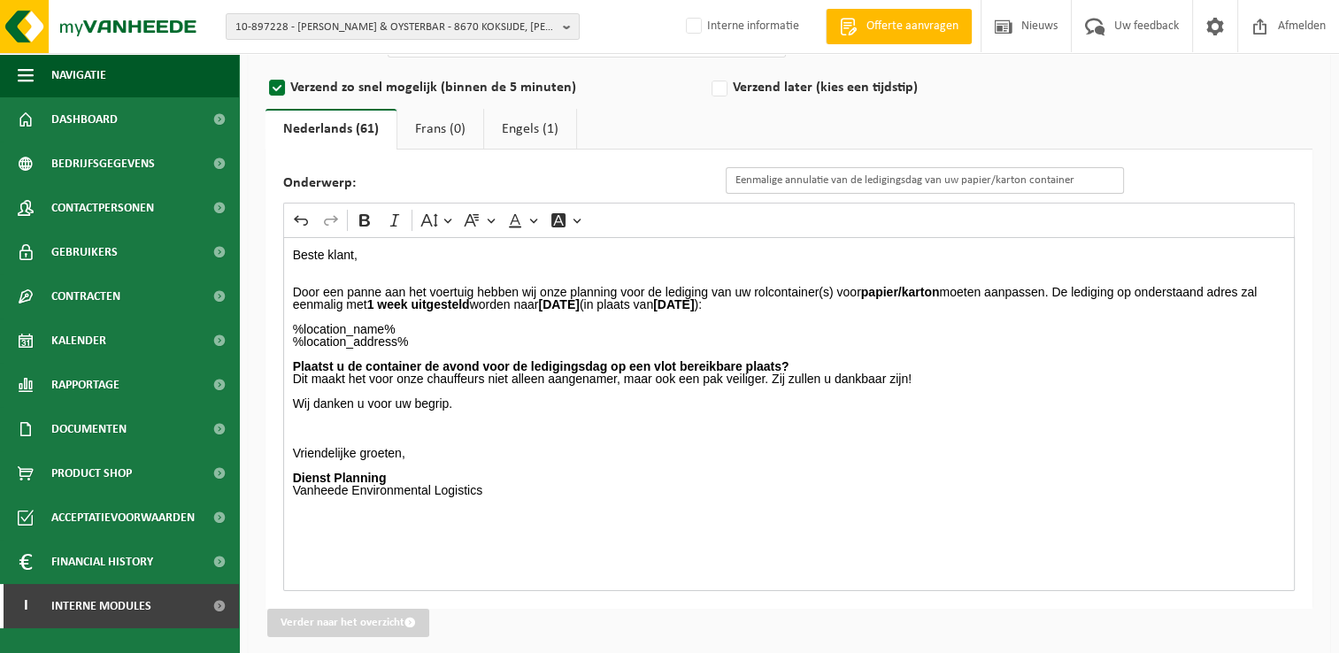
drag, startPoint x: 1079, startPoint y: 181, endPoint x: 671, endPoint y: 179, distance: 408.8
click at [671, 179] on div "Onderwerp: Eenmalige annulatie van de ledigingsdag van uw papier/karton contain…" at bounding box center [712, 180] width 858 height 27
click at [513, 129] on link "Engels (1)" at bounding box center [530, 129] width 92 height 41
click at [782, 187] on input "Onderwerp" at bounding box center [925, 180] width 398 height 27
paste input "Eenmalige annulatie van de ledigingsdag van uw papier/karton container"
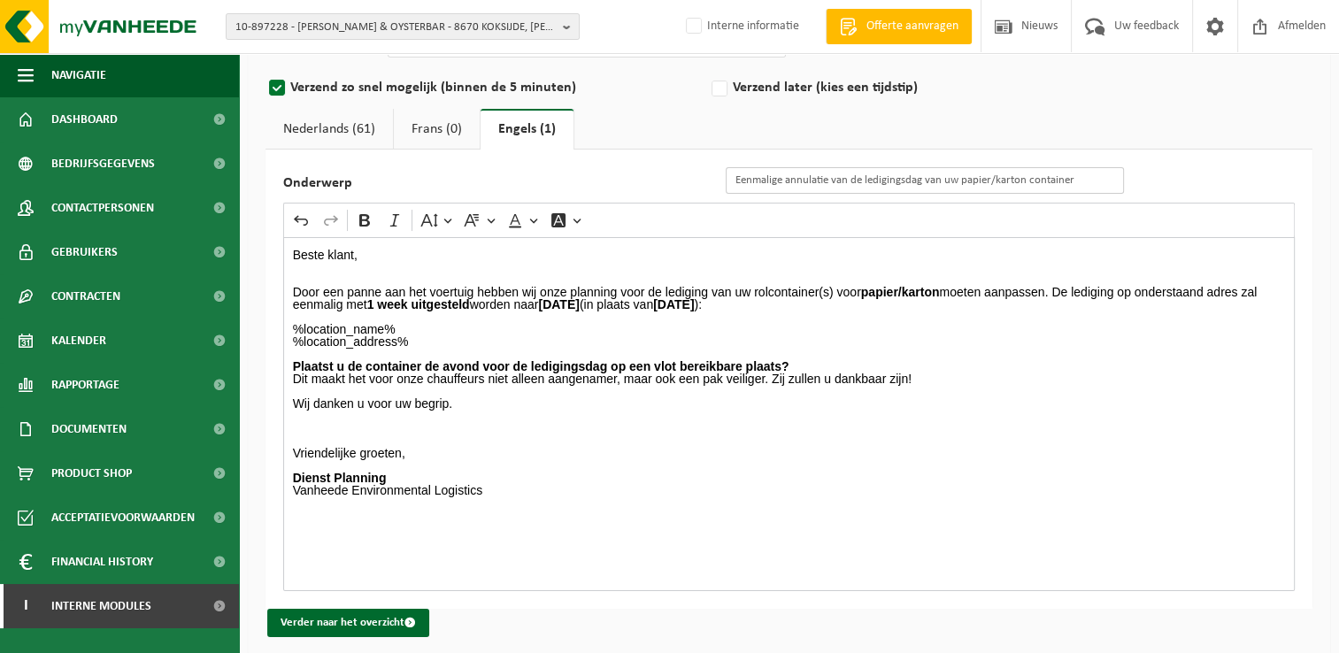
type input "Eenmalige annulatie van de ledigingsdag van uw papier/karton container"
click at [963, 458] on p "%location_name% %location_address% Plaatst u de container de avond voor de ledi…" at bounding box center [789, 410] width 993 height 198
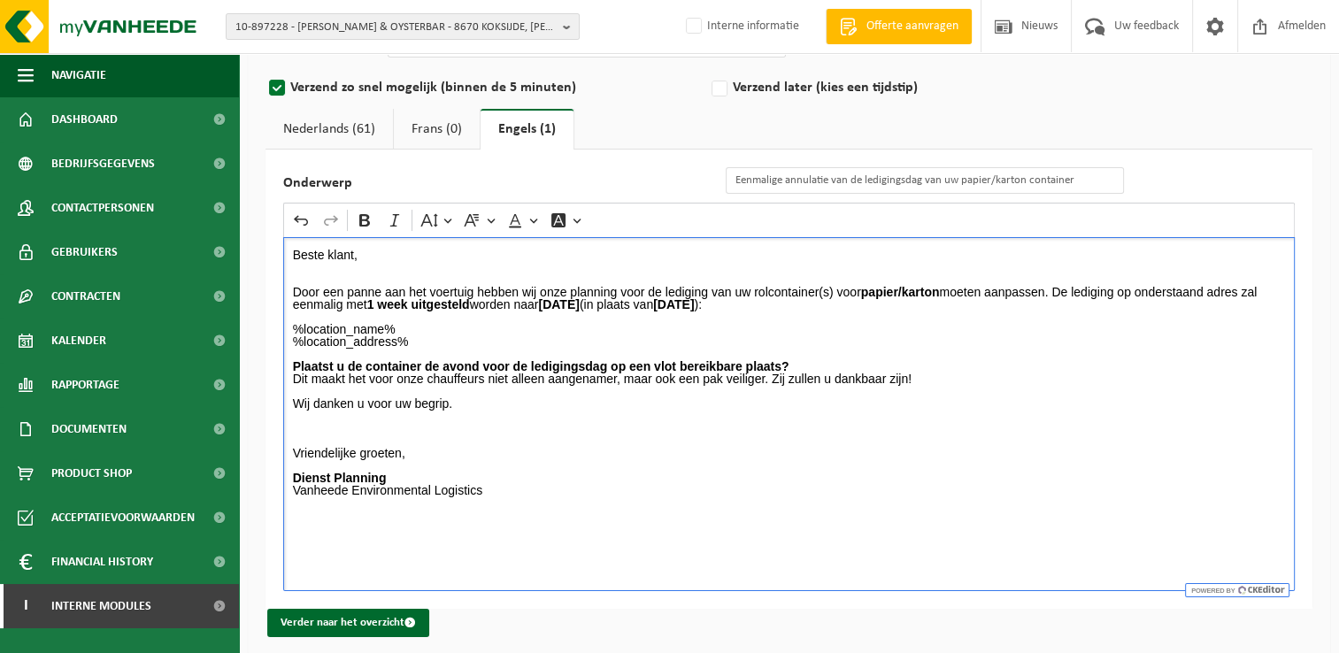
click at [304, 116] on link "Nederlands (61)" at bounding box center [328, 129] width 127 height 41
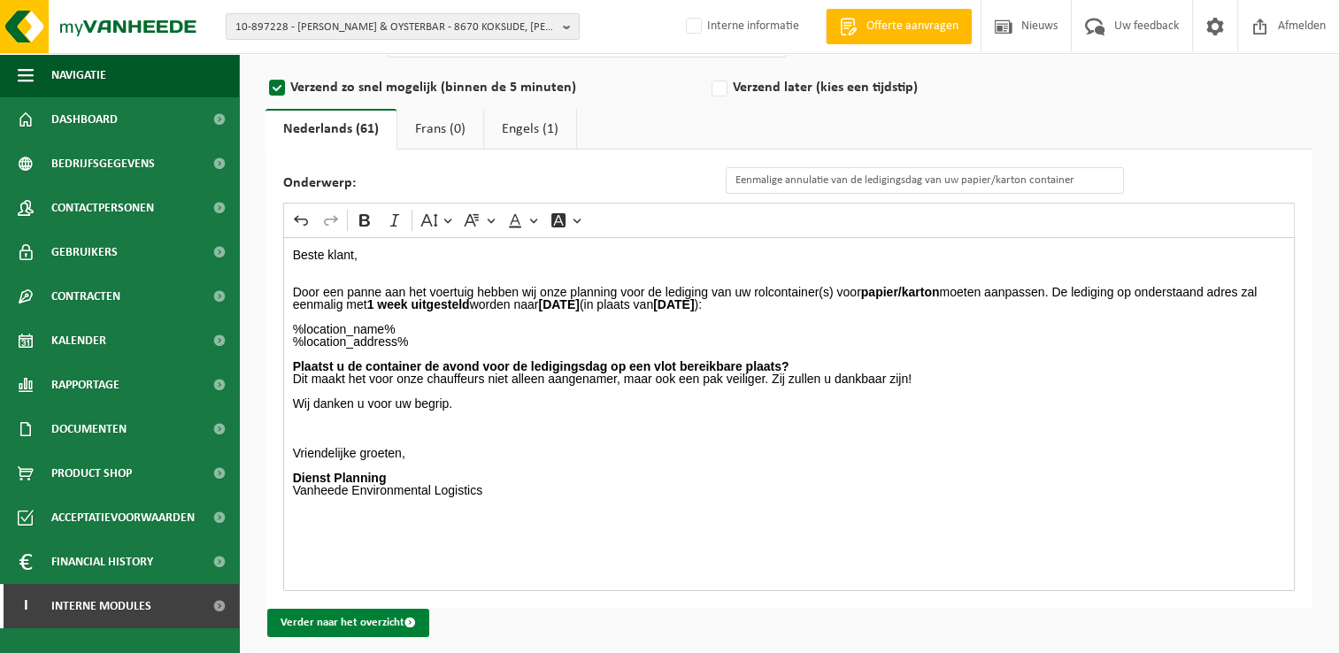
click at [388, 623] on button "Verder naar het overzicht" at bounding box center [348, 623] width 162 height 28
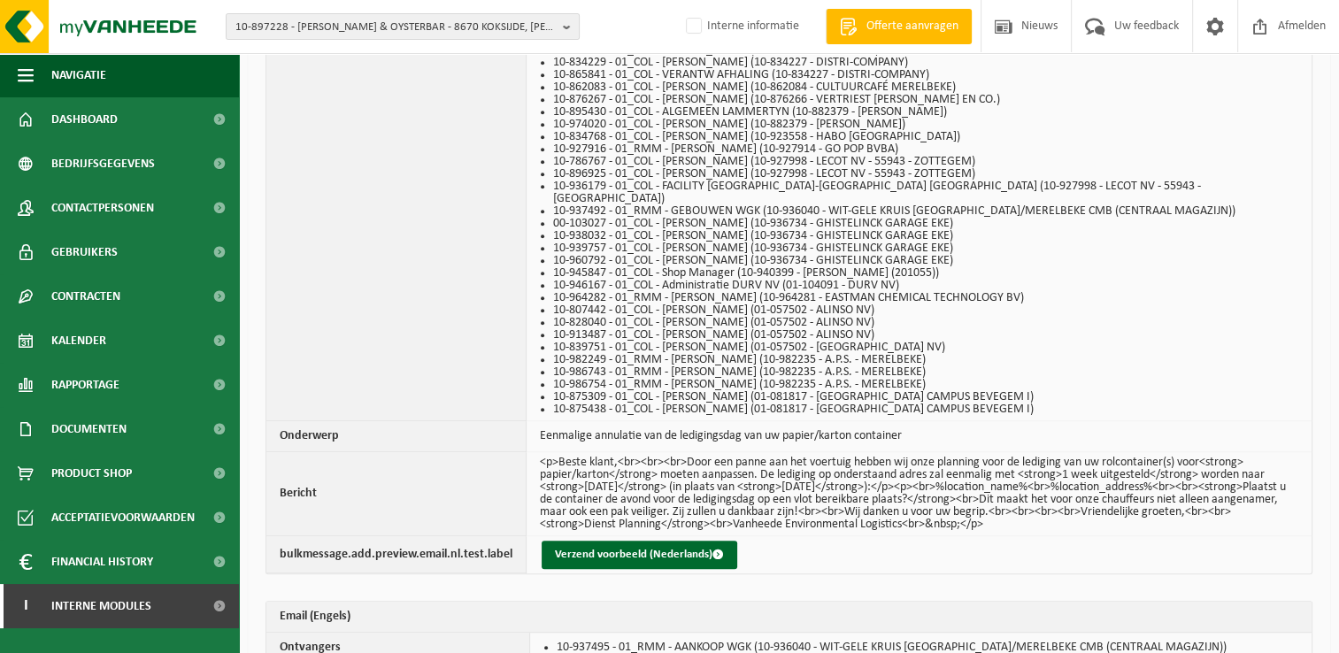
scroll to position [1409, 0]
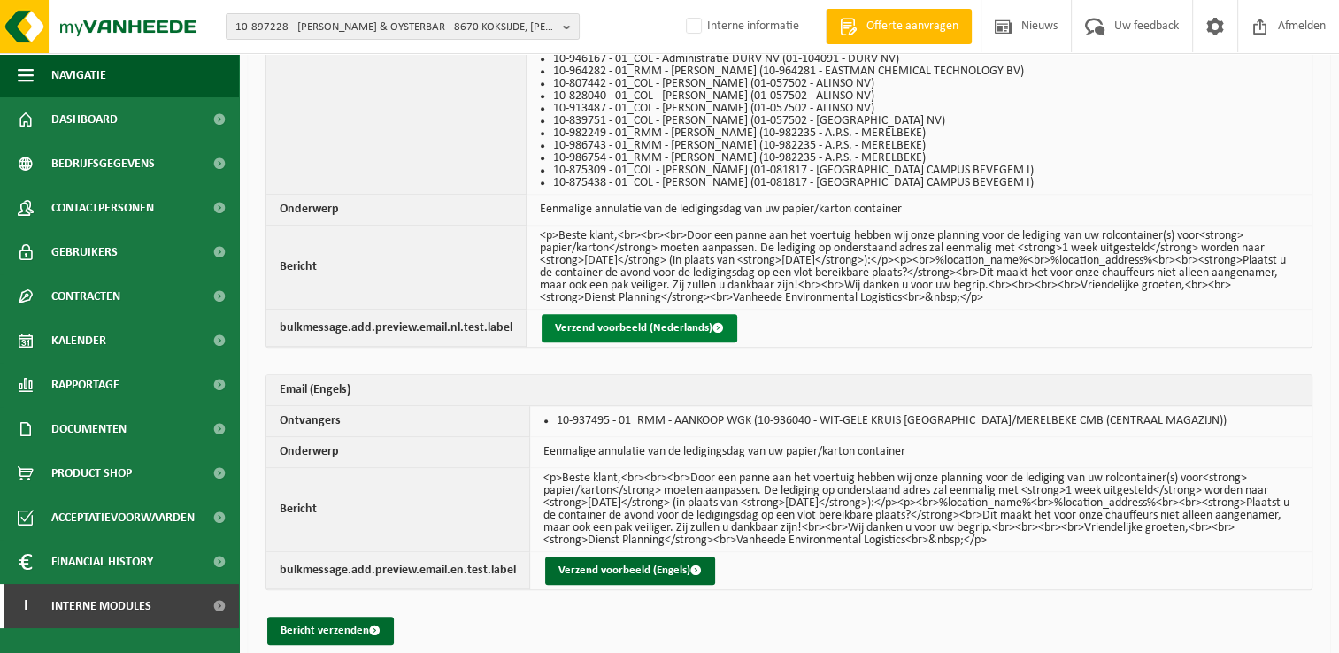
click at [645, 314] on button "Verzend voorbeeld (Nederlands)" at bounding box center [640, 328] width 196 height 28
click at [342, 619] on button "Bericht verzenden" at bounding box center [330, 631] width 127 height 28
